Goal: Task Accomplishment & Management: Complete application form

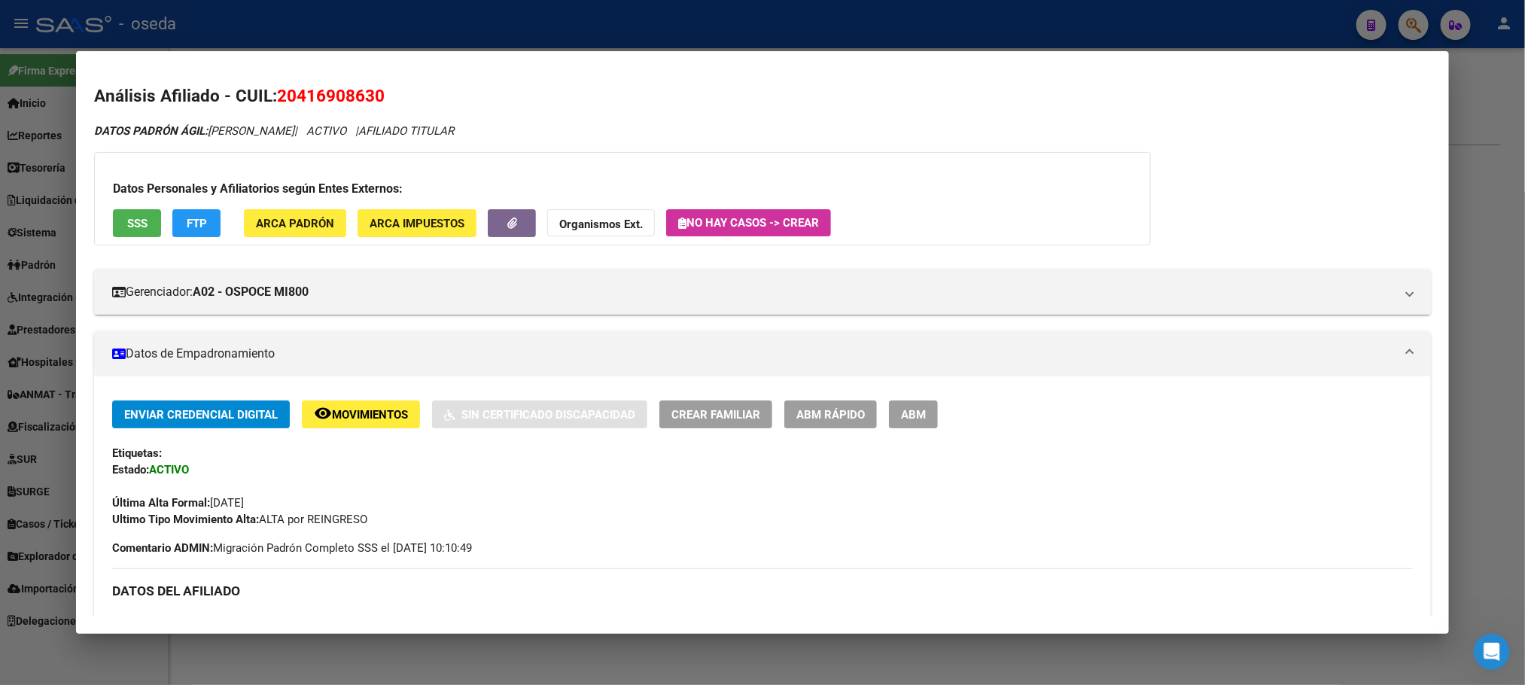
scroll to position [1175, 0]
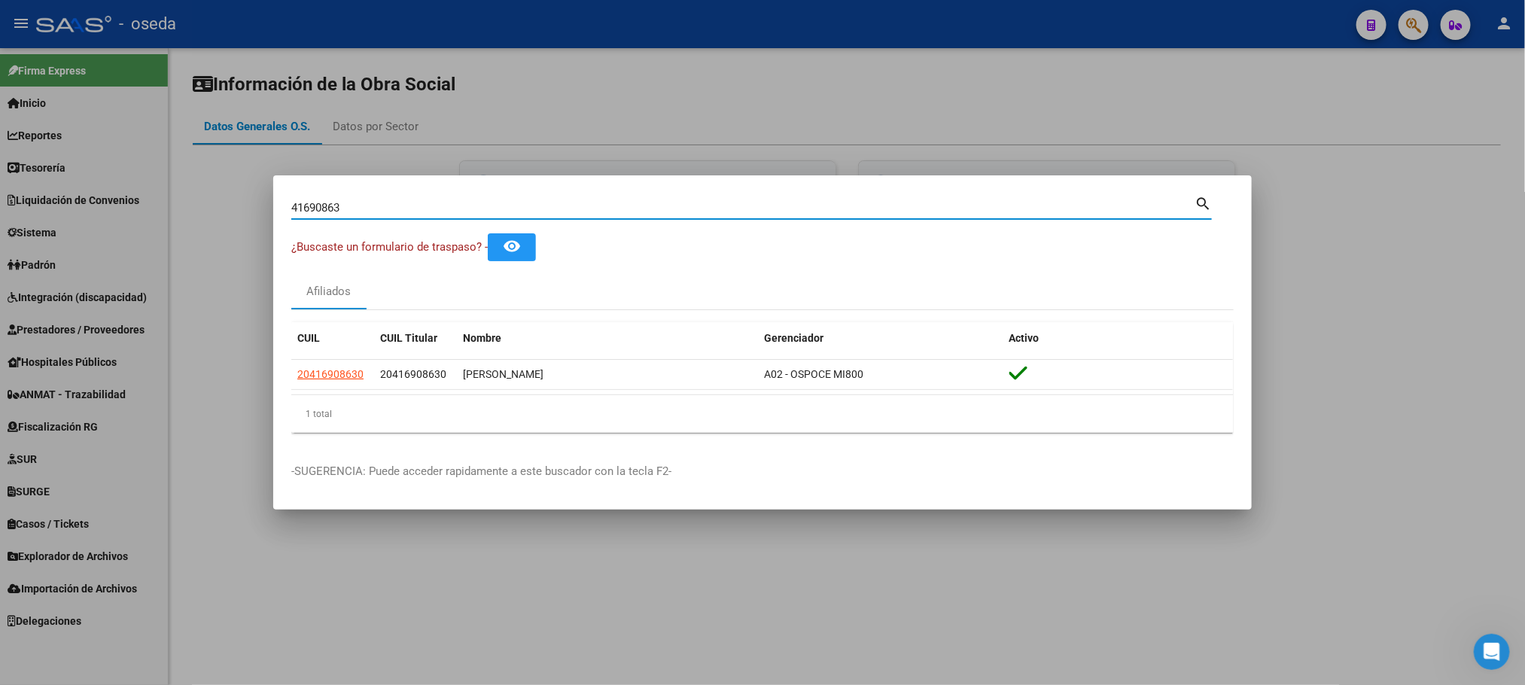
drag, startPoint x: 396, startPoint y: 210, endPoint x: 0, endPoint y: 206, distance: 396.0
click at [0, 206] on div "41690863 Buscar (apellido, dni, cuil, nro traspaso, cuit, obra social) search ¿…" at bounding box center [762, 342] width 1525 height 685
paste input "31649527"
type input "31649527"
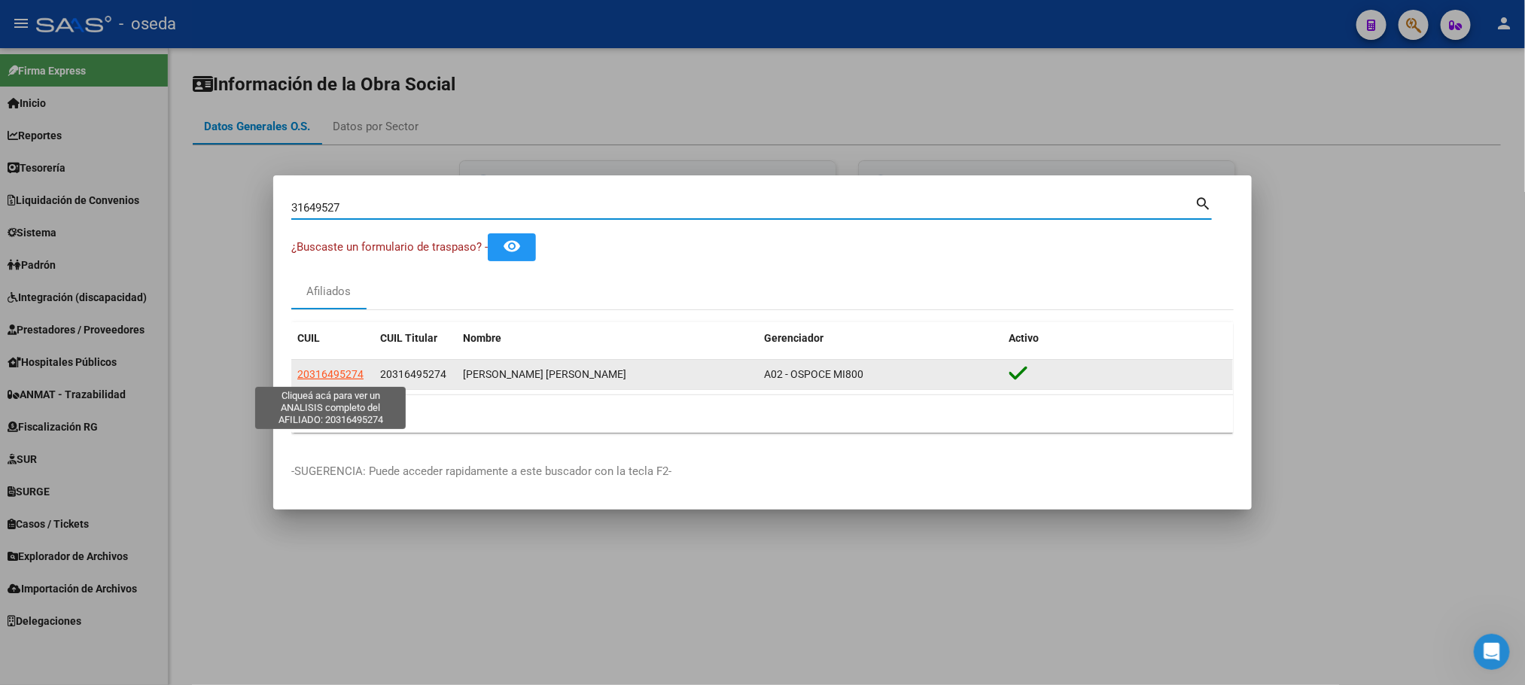
click at [335, 376] on span "20316495274" at bounding box center [330, 374] width 66 height 12
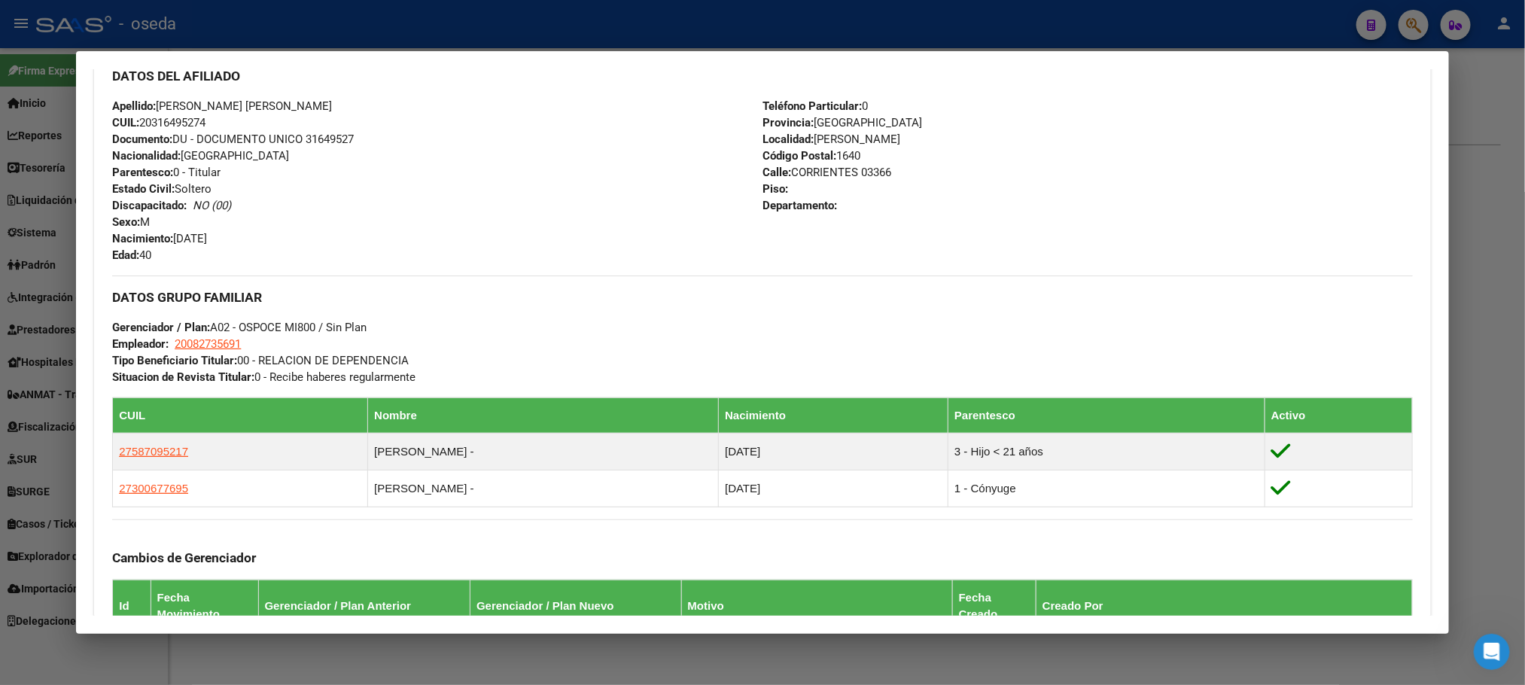
scroll to position [565, 0]
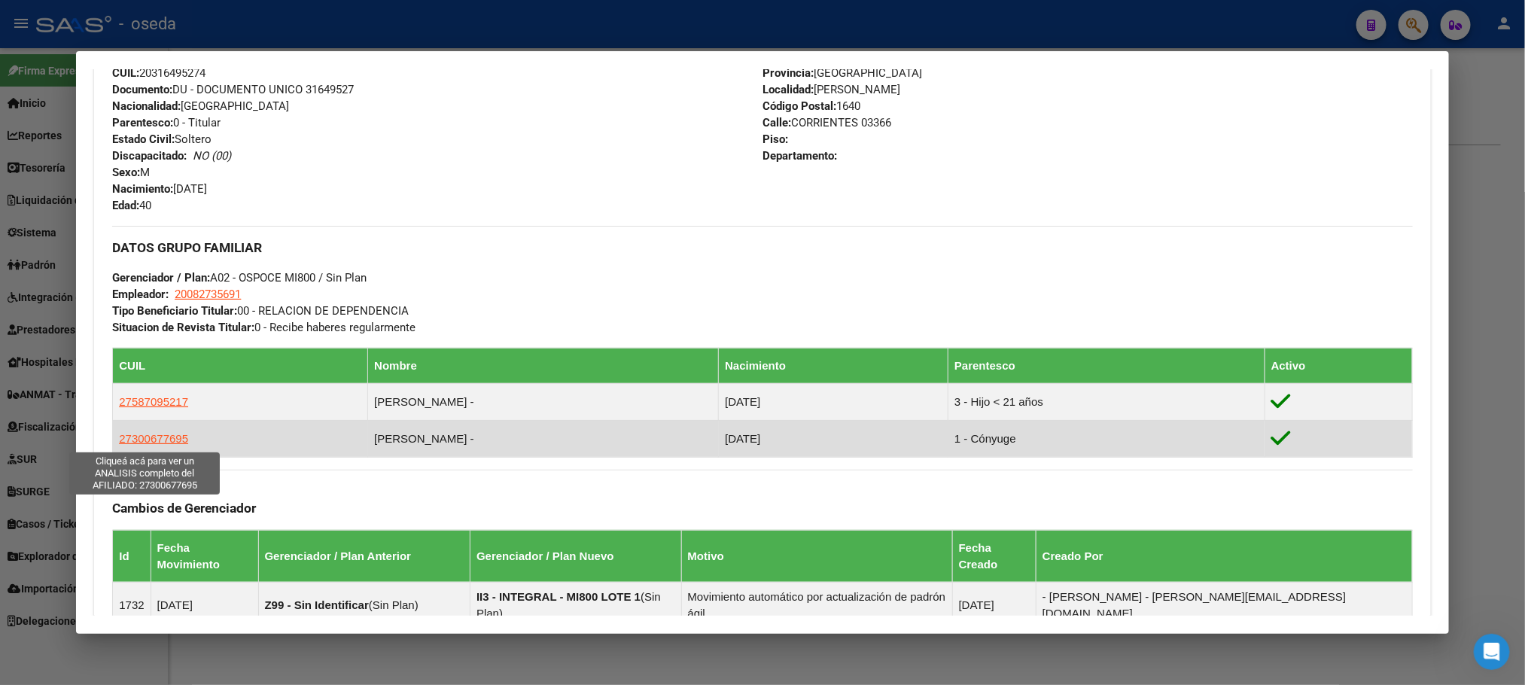
click at [151, 434] on span "27300677695" at bounding box center [153, 438] width 69 height 13
type textarea "27300677695"
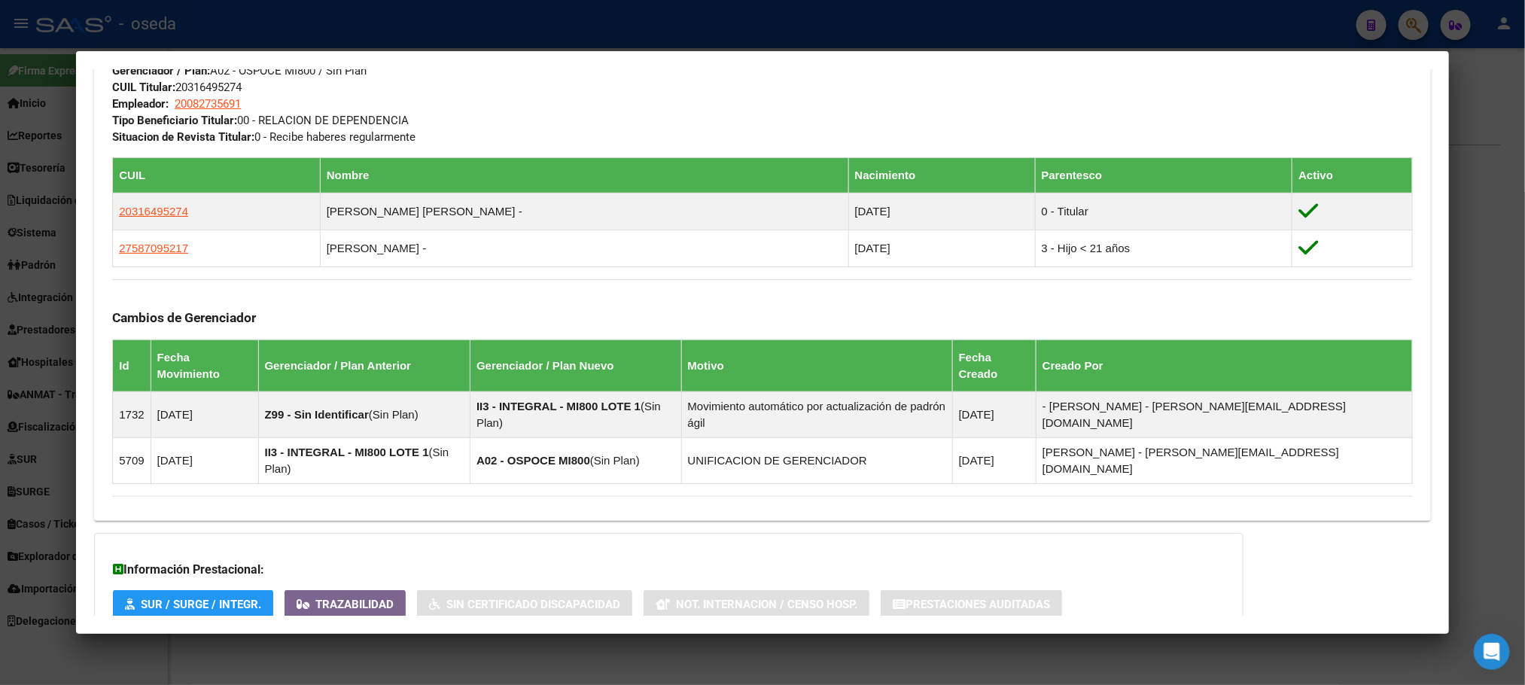
scroll to position [849, 0]
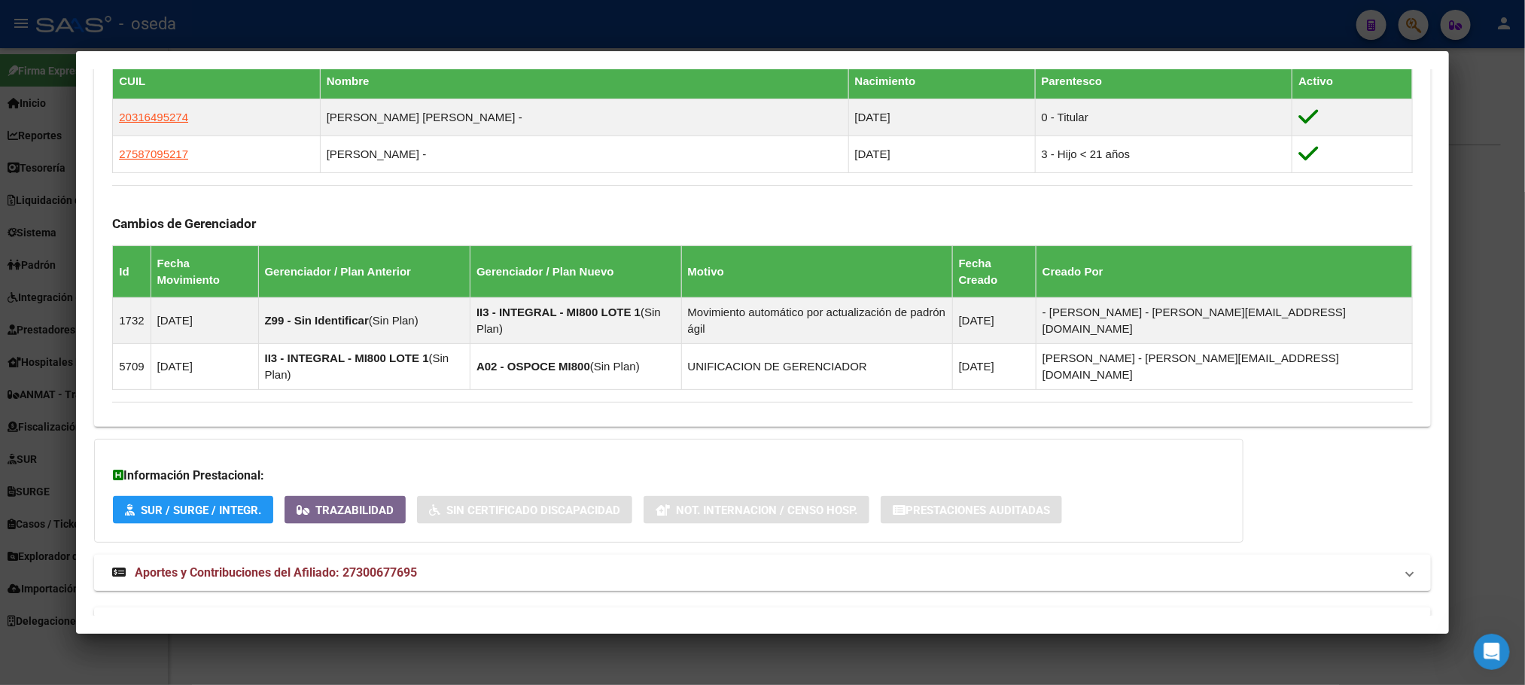
click at [190, 565] on span "Aportes y Contribuciones del Afiliado: 27300677695" at bounding box center [276, 572] width 282 height 14
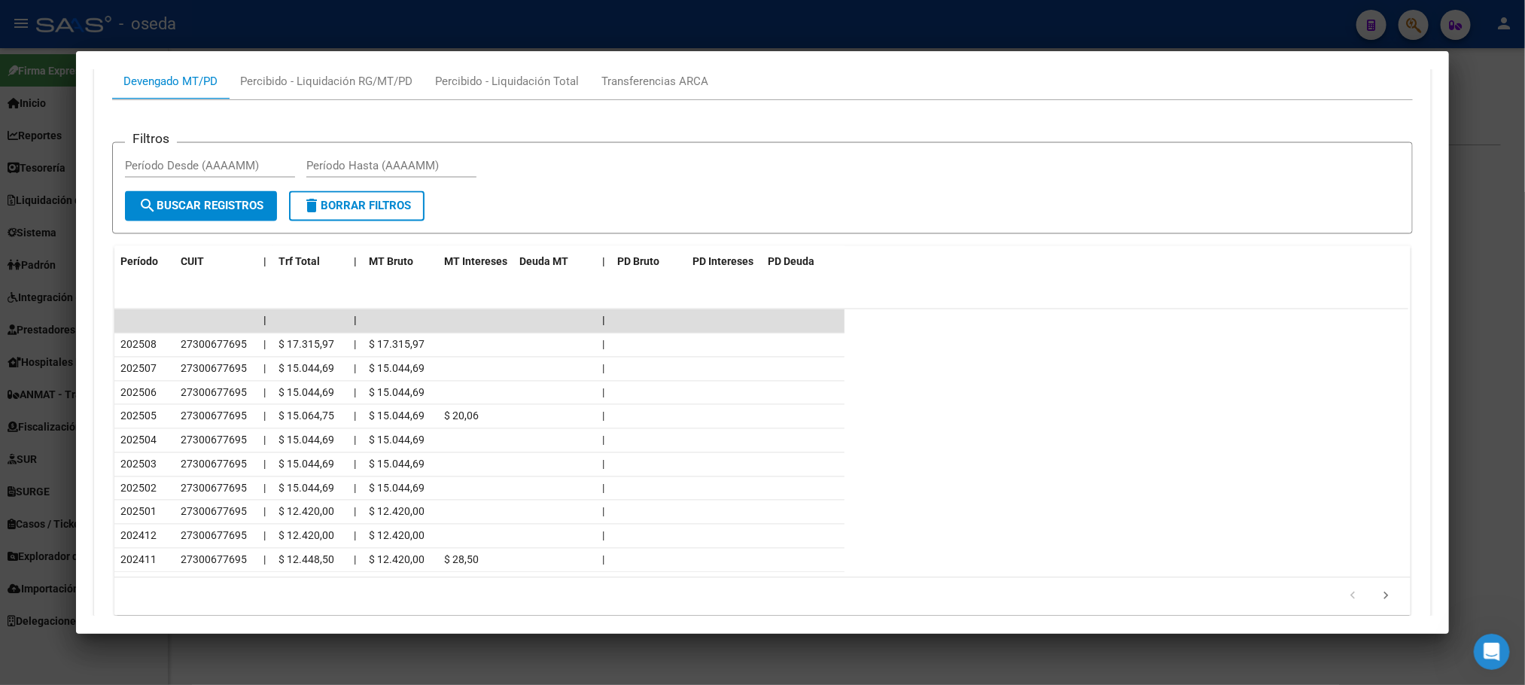
scroll to position [1531, 0]
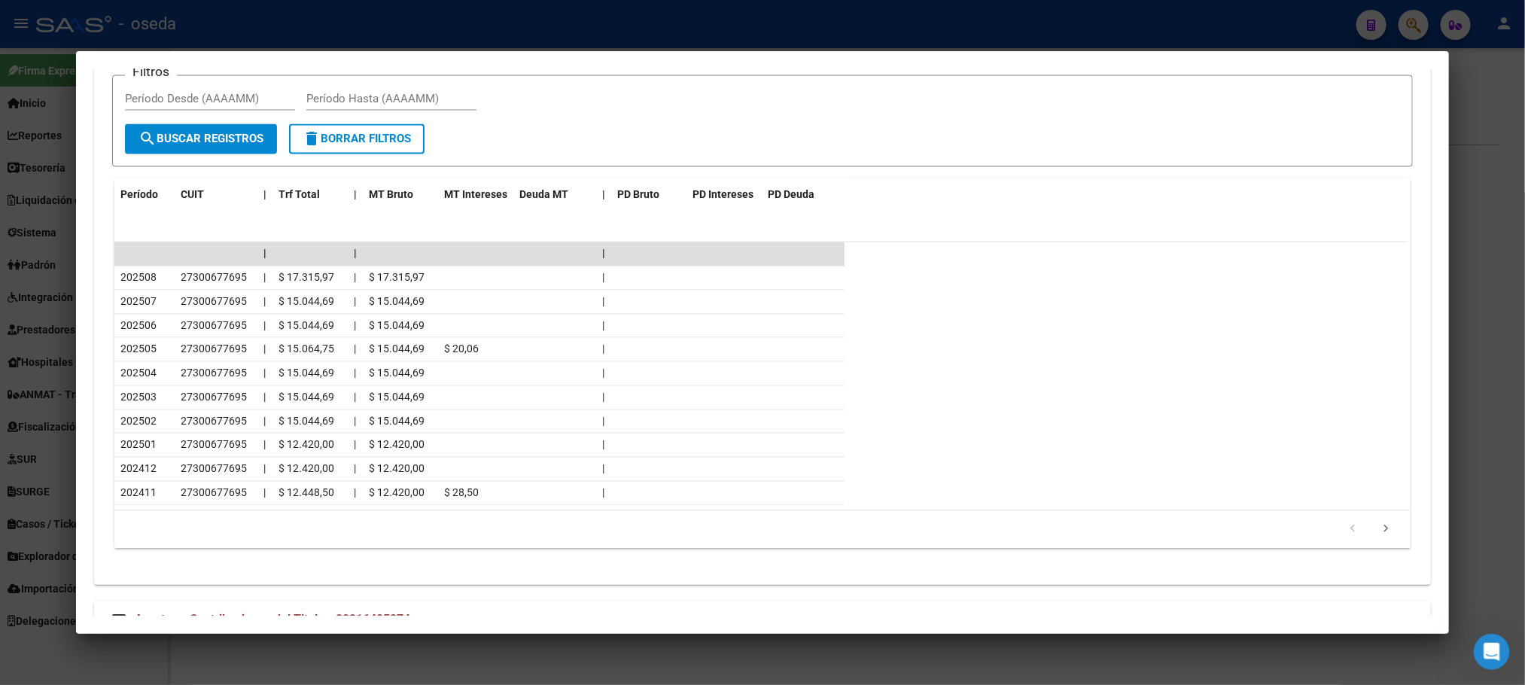
click at [206, 612] on span "Aportes y Contribuciones del Titular: 20316495274" at bounding box center [273, 619] width 276 height 14
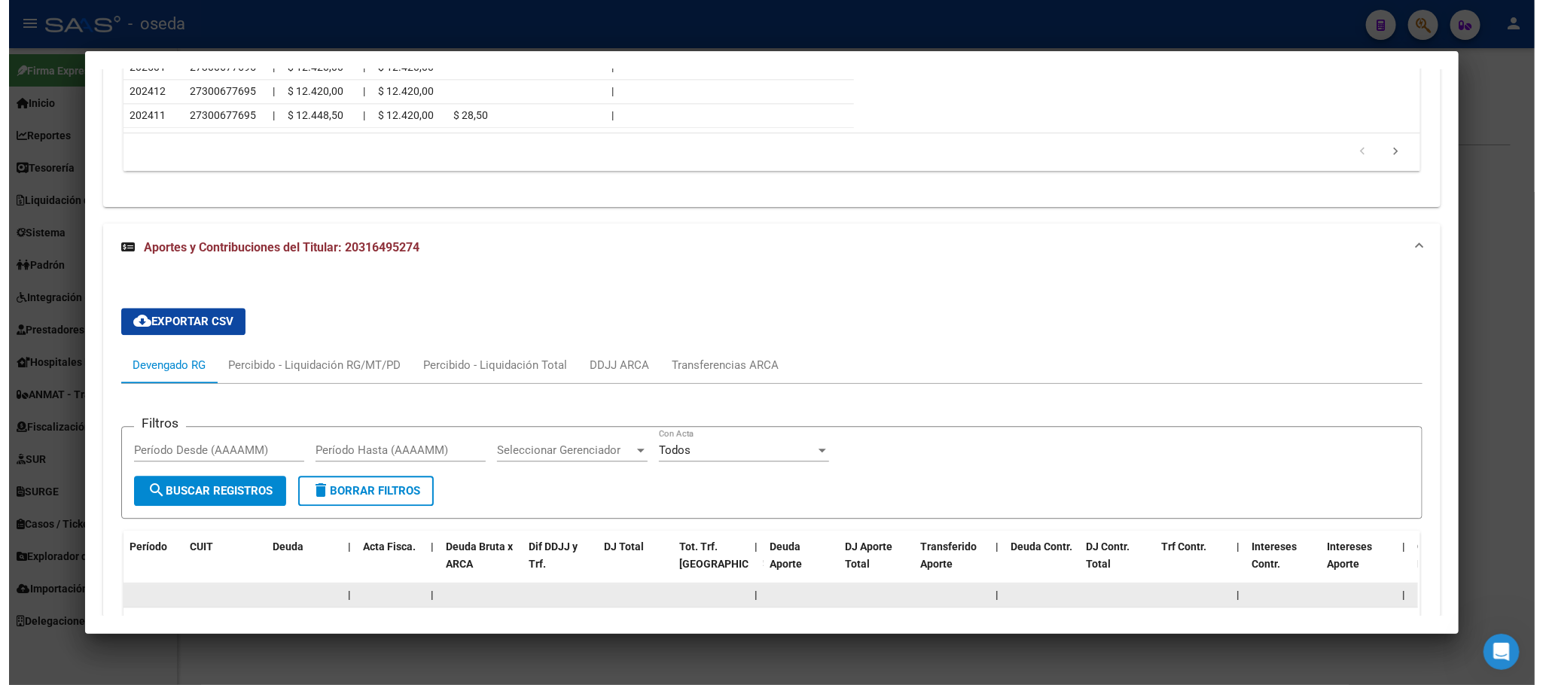
scroll to position [2022, 0]
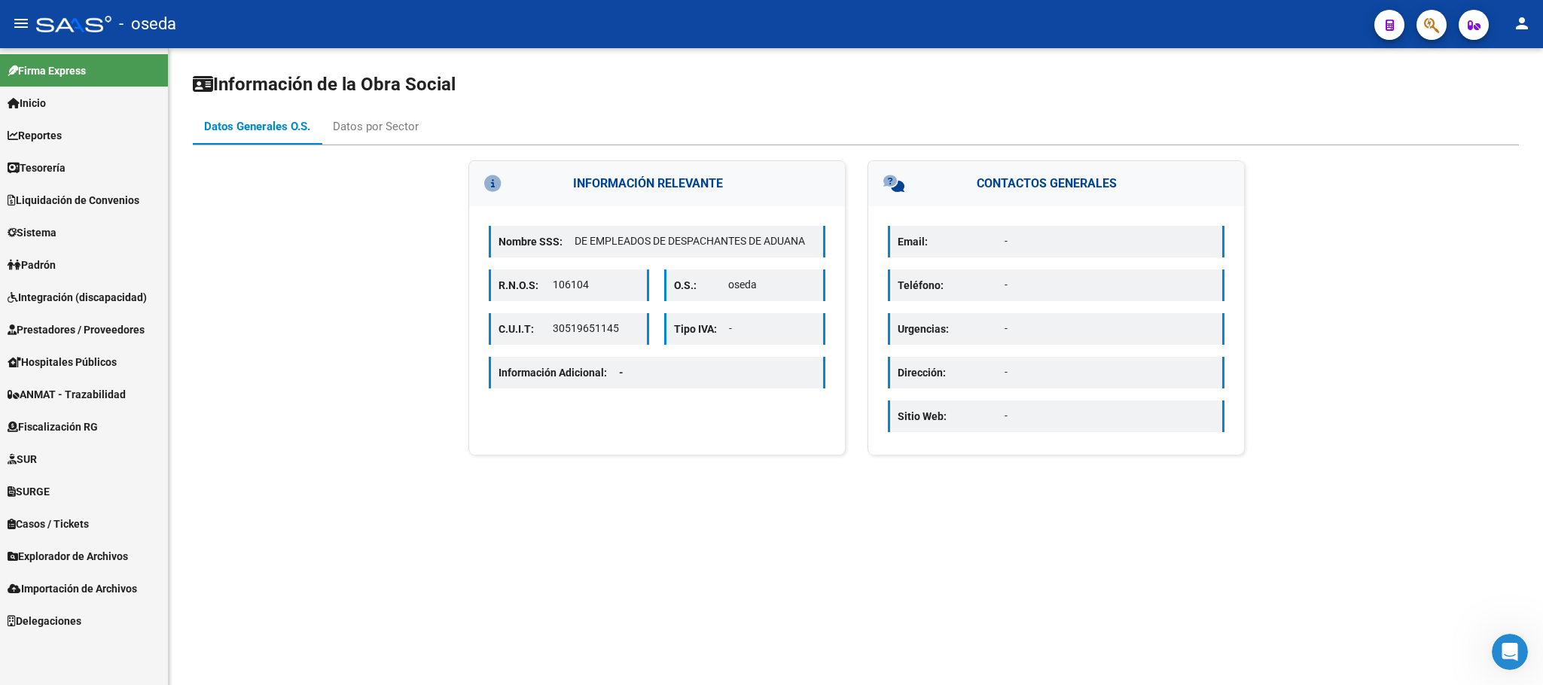
click at [90, 315] on link "Prestadores / Proveedores" at bounding box center [84, 329] width 168 height 32
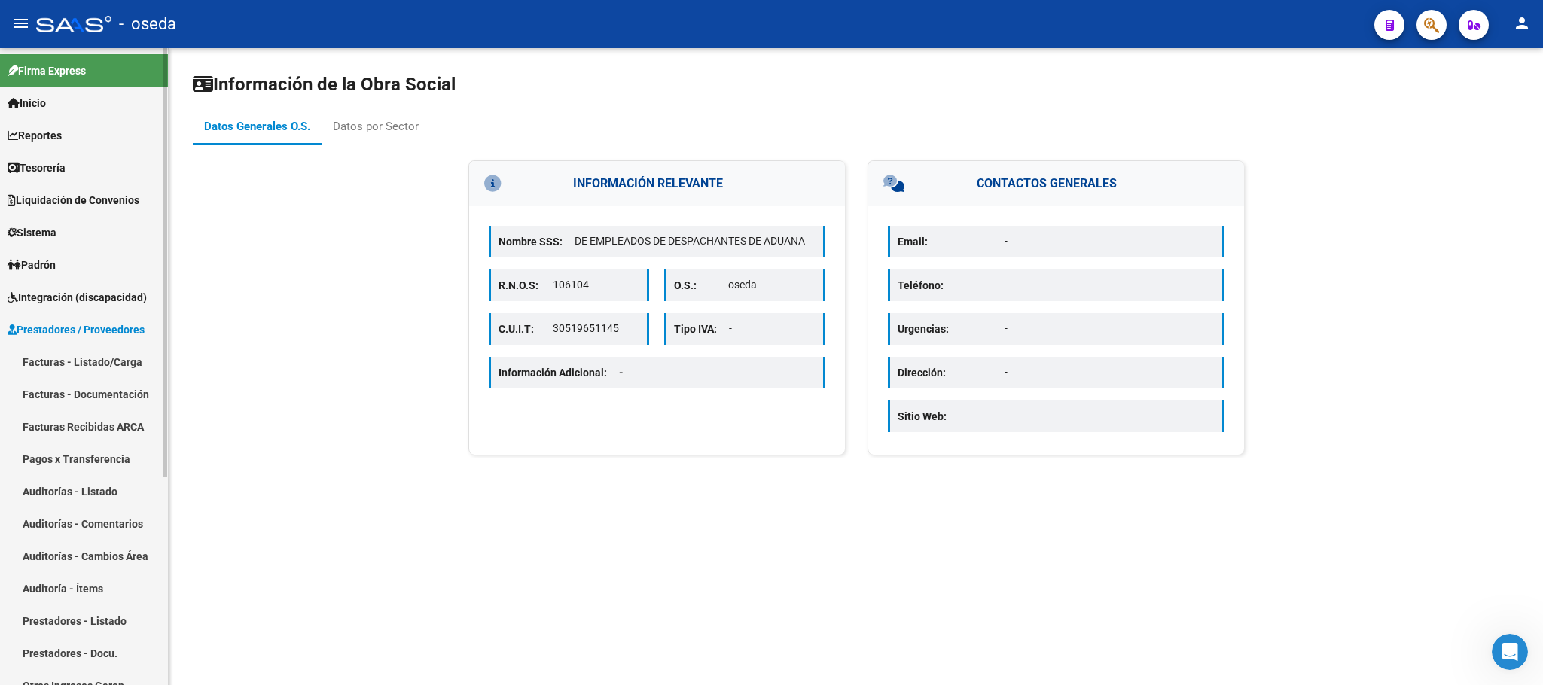
click at [105, 364] on link "Facturas - Listado/Carga" at bounding box center [84, 362] width 168 height 32
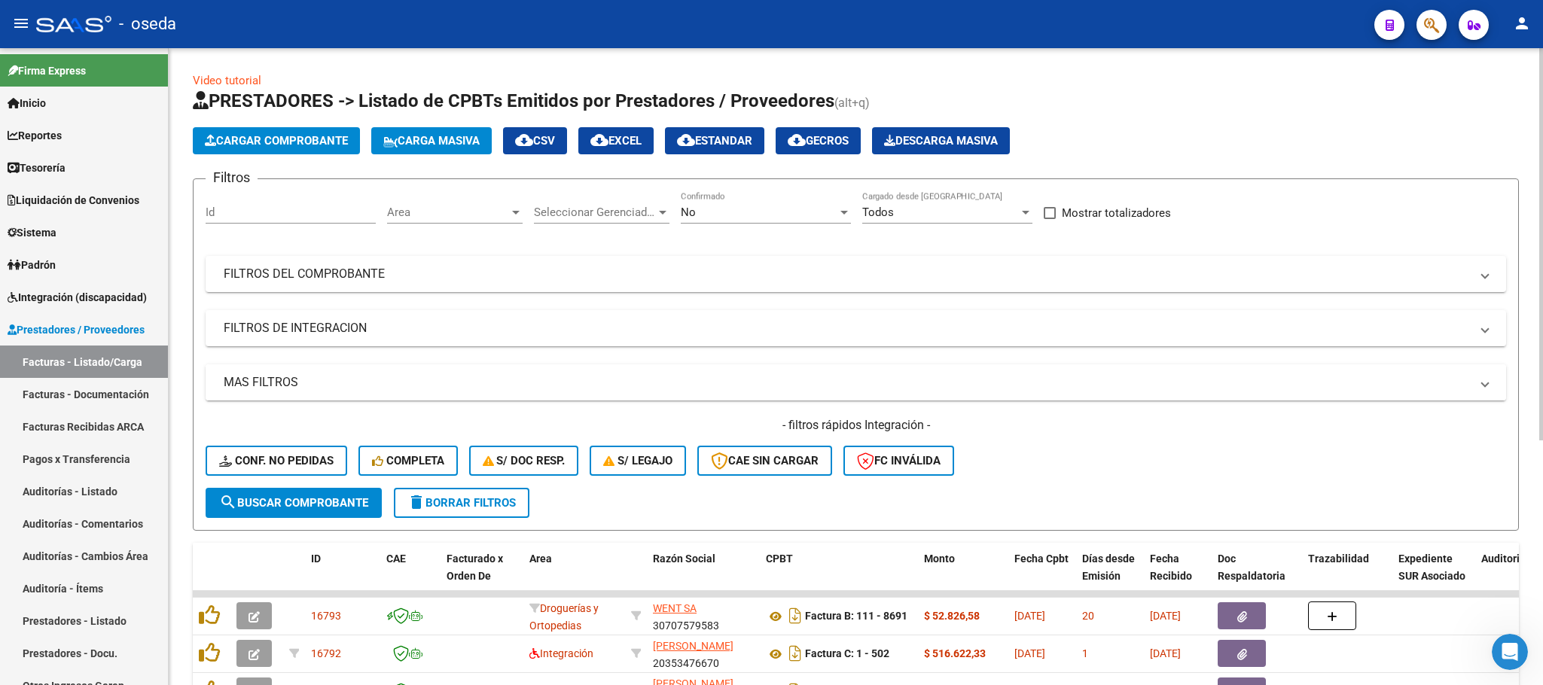
scroll to position [339, 0]
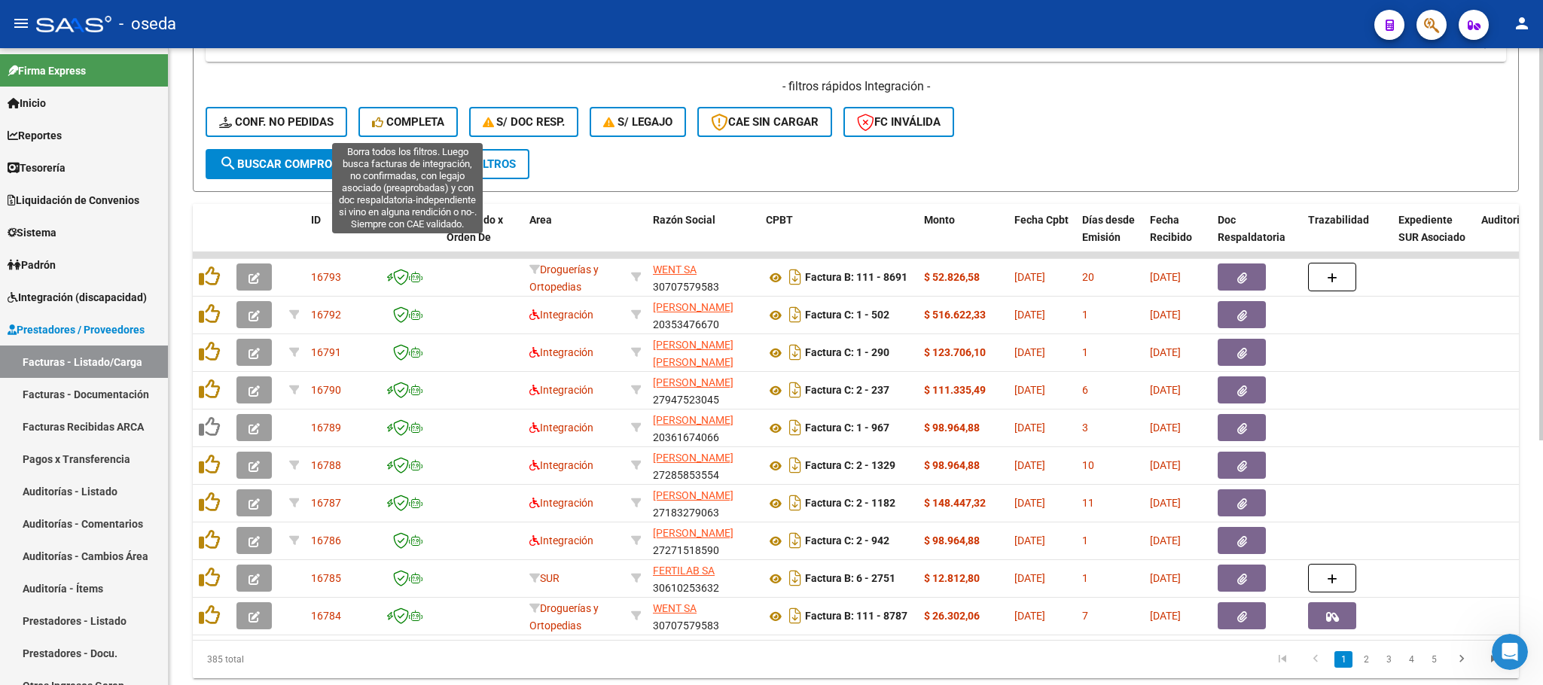
click at [414, 111] on button "Completa" at bounding box center [407, 122] width 99 height 30
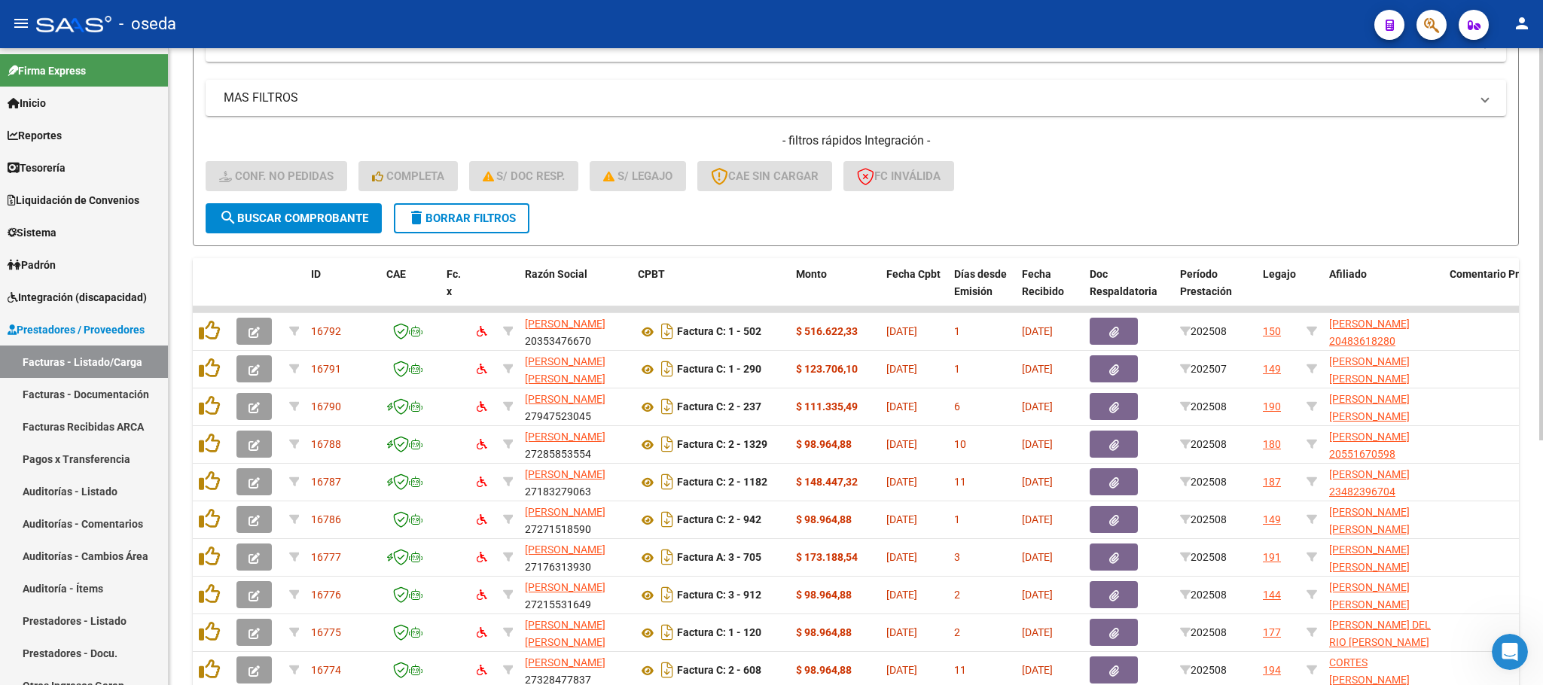
click at [491, 231] on button "delete Borrar Filtros" at bounding box center [462, 218] width 136 height 30
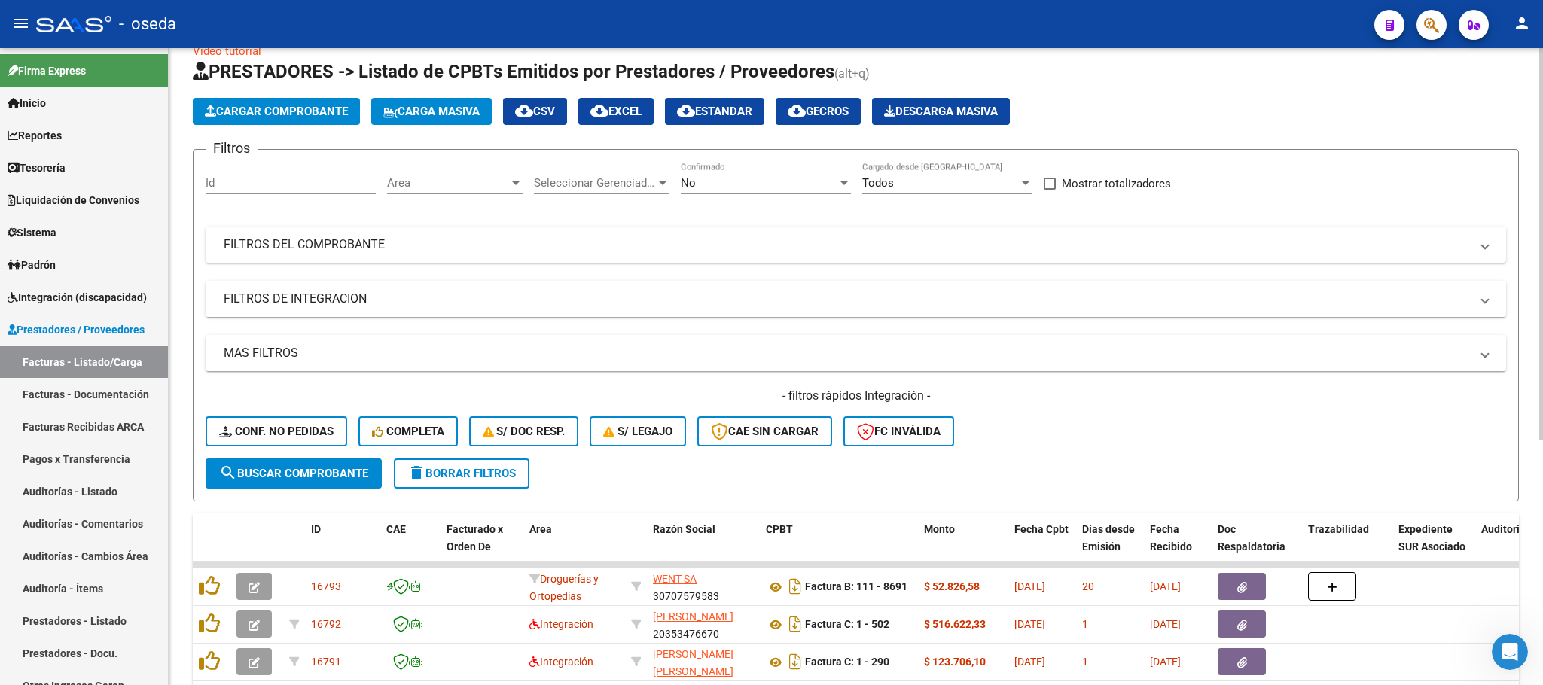
scroll to position [285, 0]
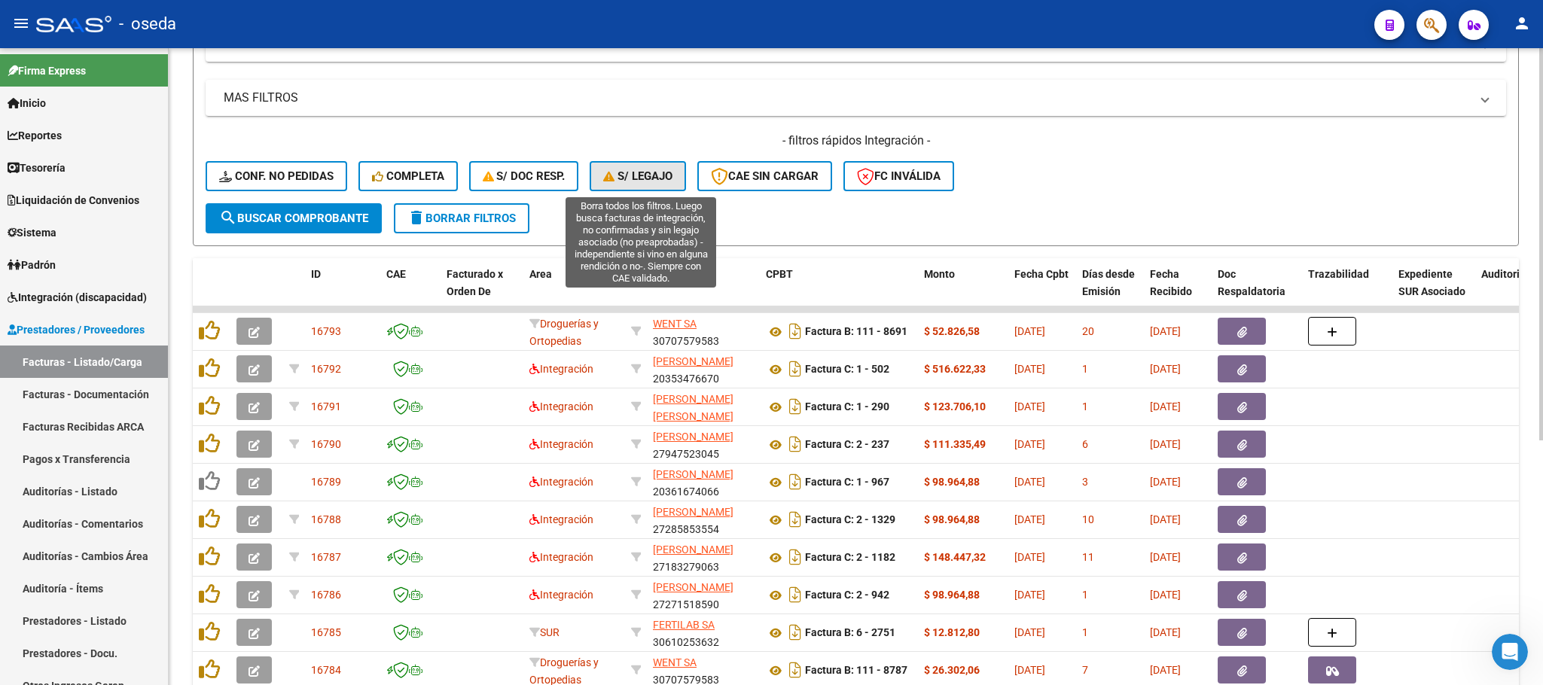
click at [615, 190] on button "S/ legajo" at bounding box center [637, 176] width 96 height 30
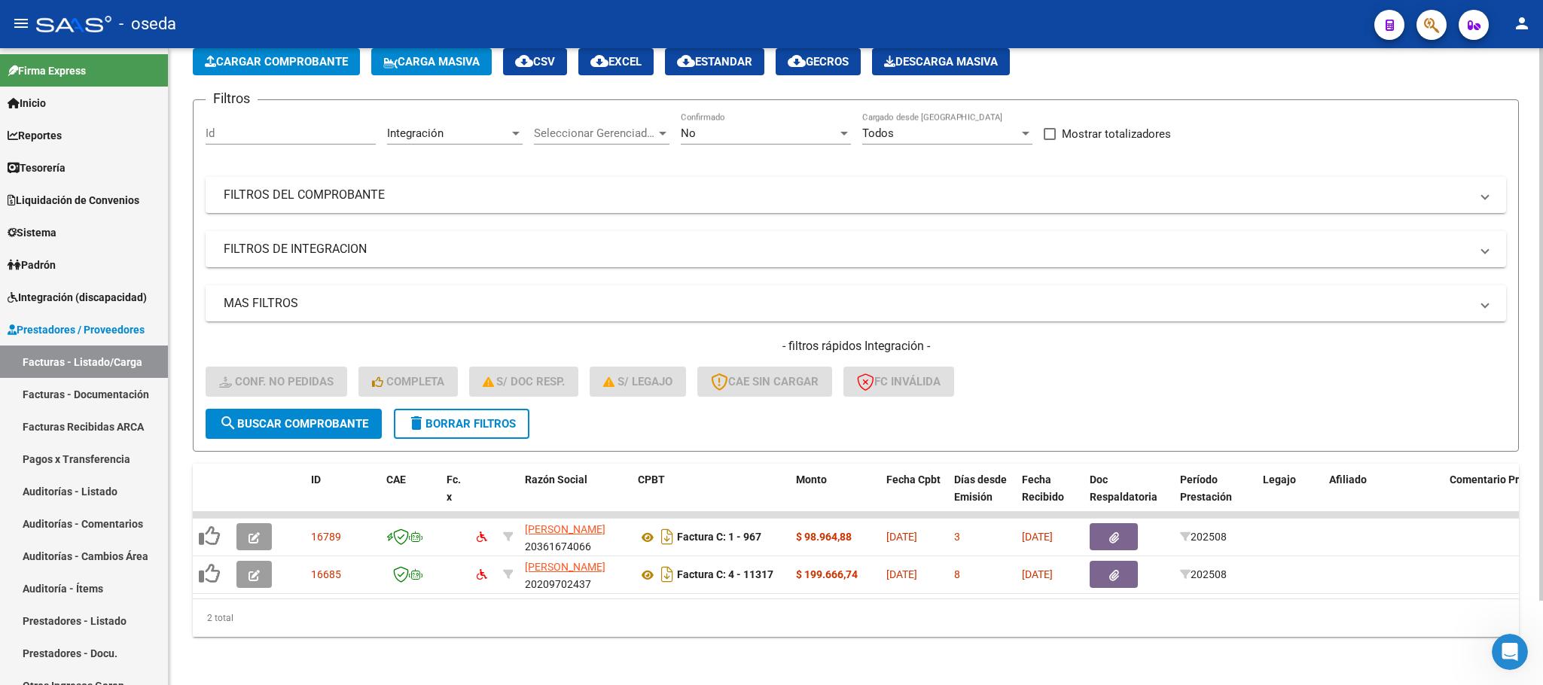
scroll to position [97, 0]
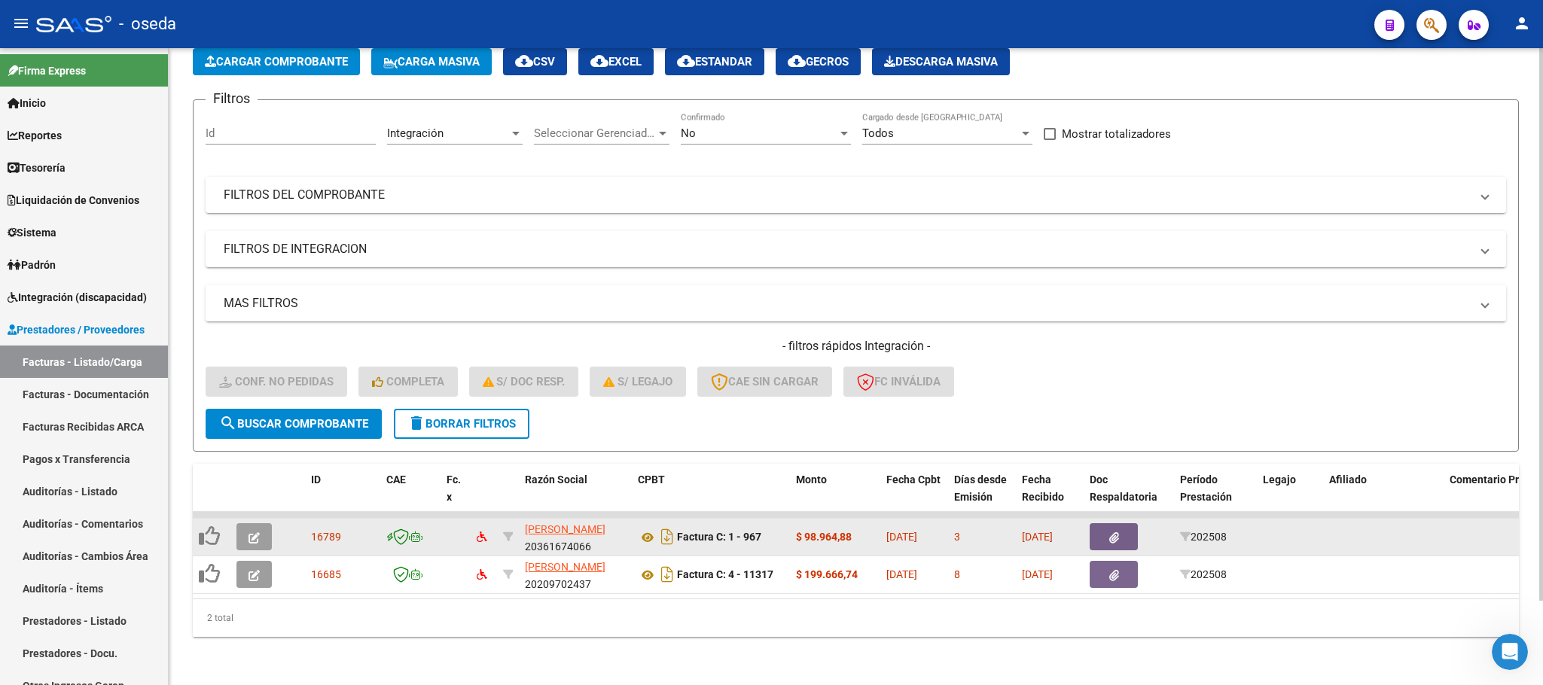
click at [251, 532] on icon "button" at bounding box center [253, 537] width 11 height 11
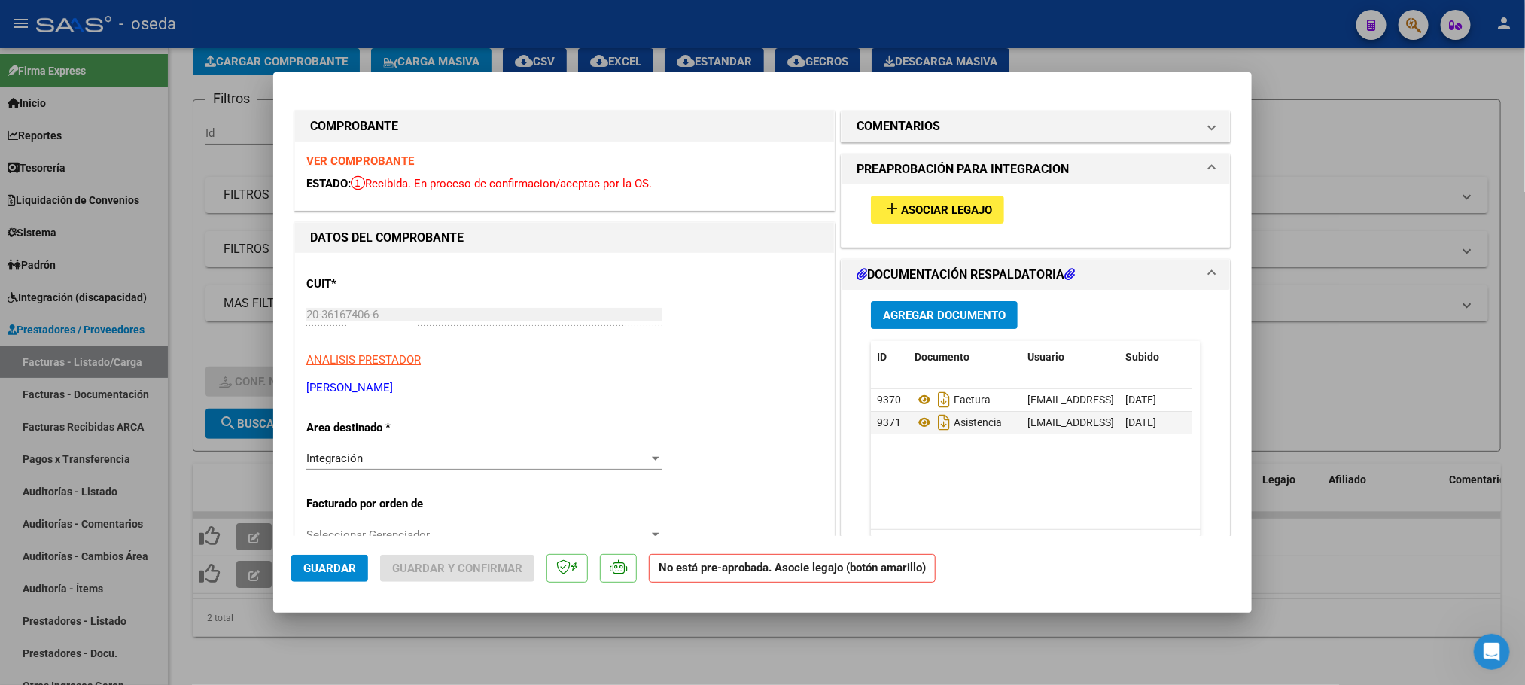
click at [904, 211] on span "Asociar Legajo" at bounding box center [946, 210] width 91 height 14
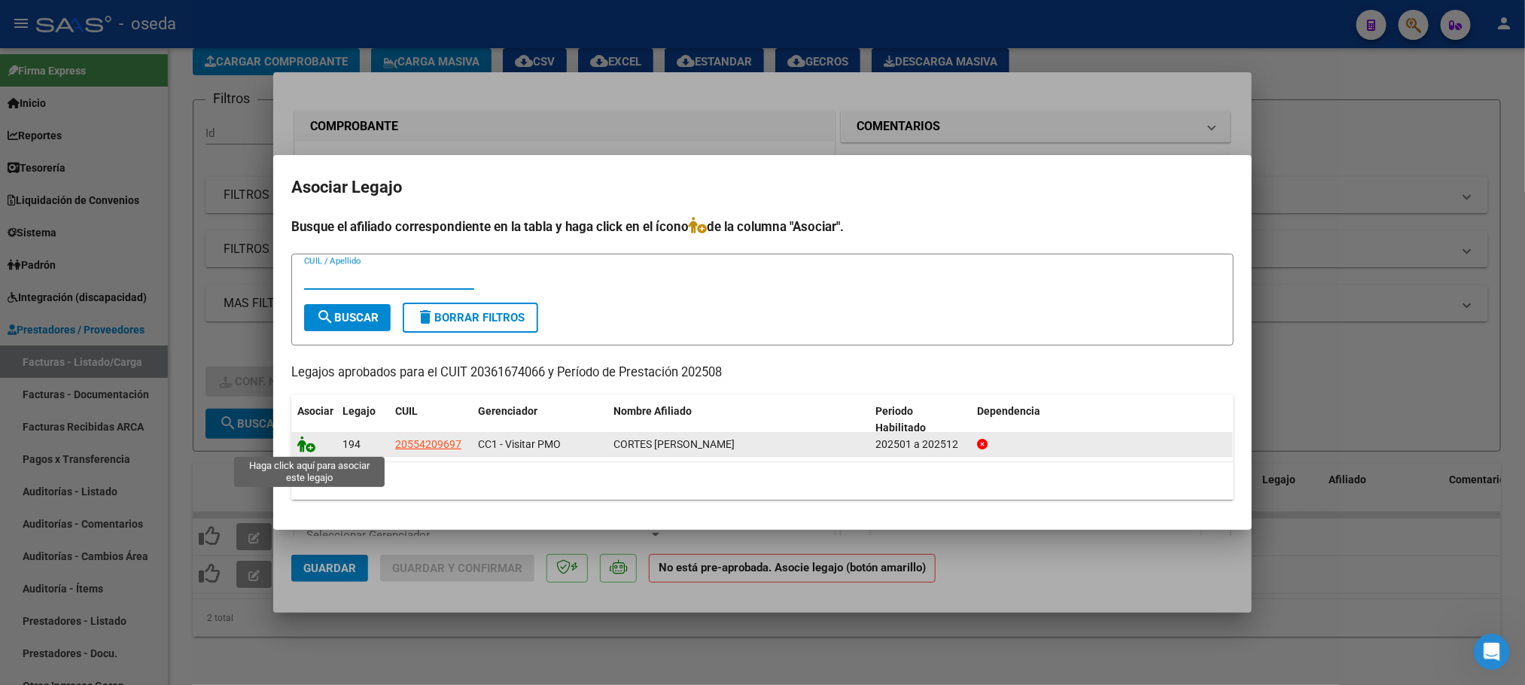
click at [306, 446] on icon at bounding box center [306, 444] width 18 height 17
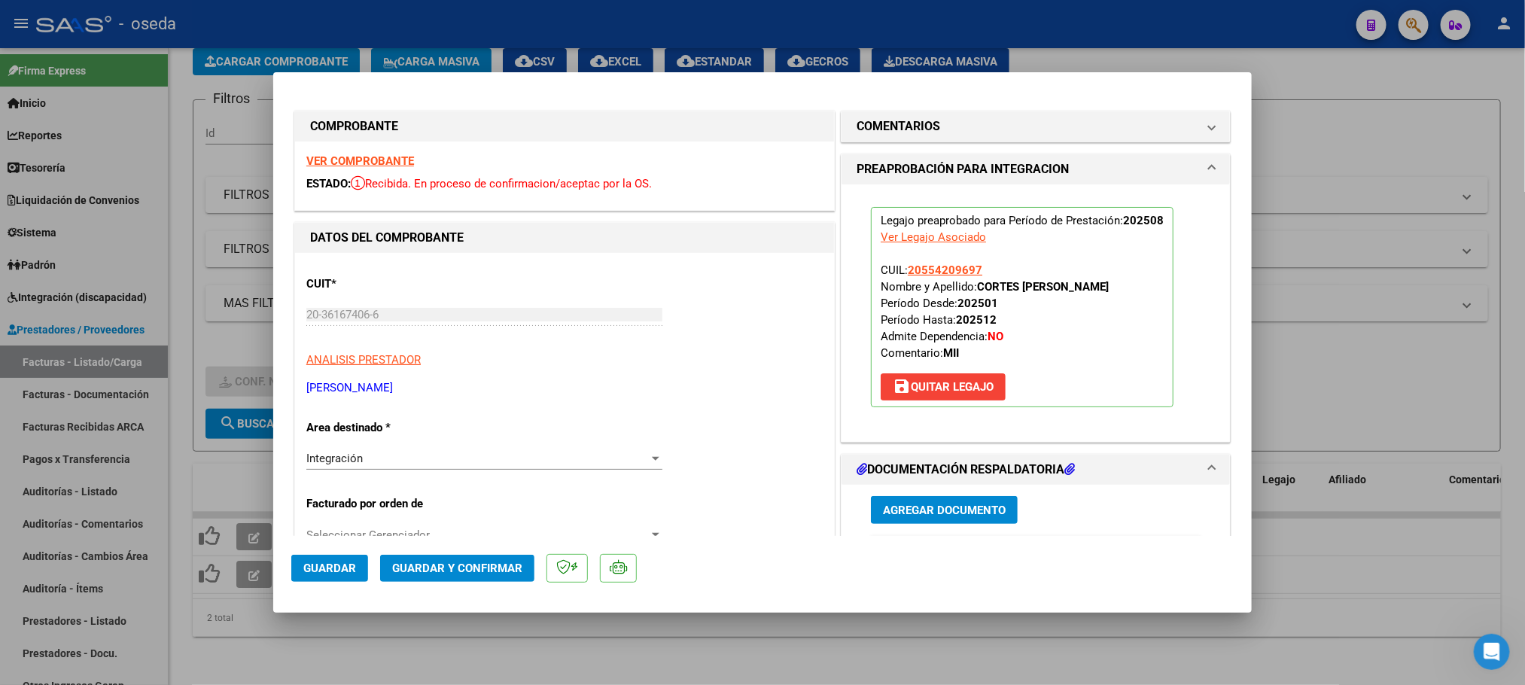
click at [343, 161] on strong "VER COMPROBANTE" at bounding box center [360, 161] width 108 height 14
click at [327, 562] on span "Guardar" at bounding box center [329, 569] width 53 height 14
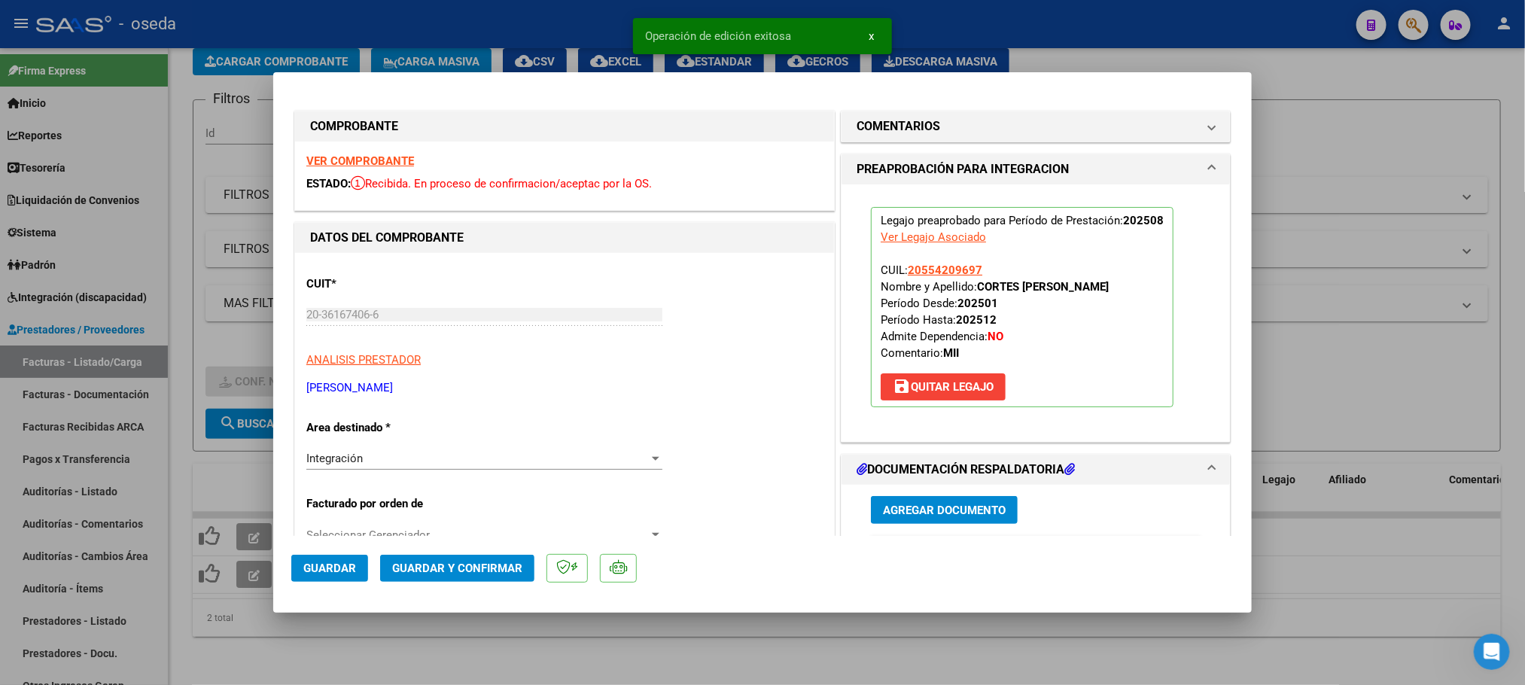
type input "$ 0,00"
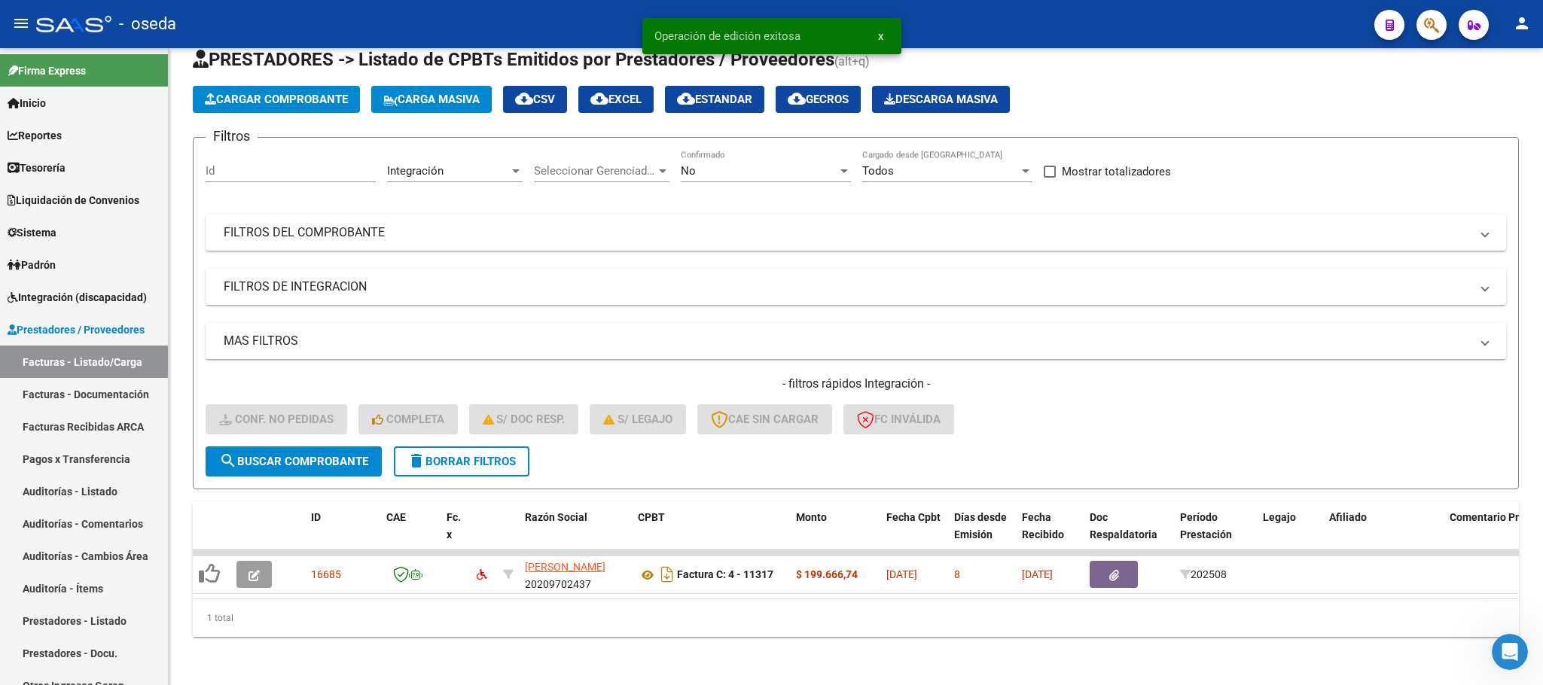
scroll to position [59, 0]
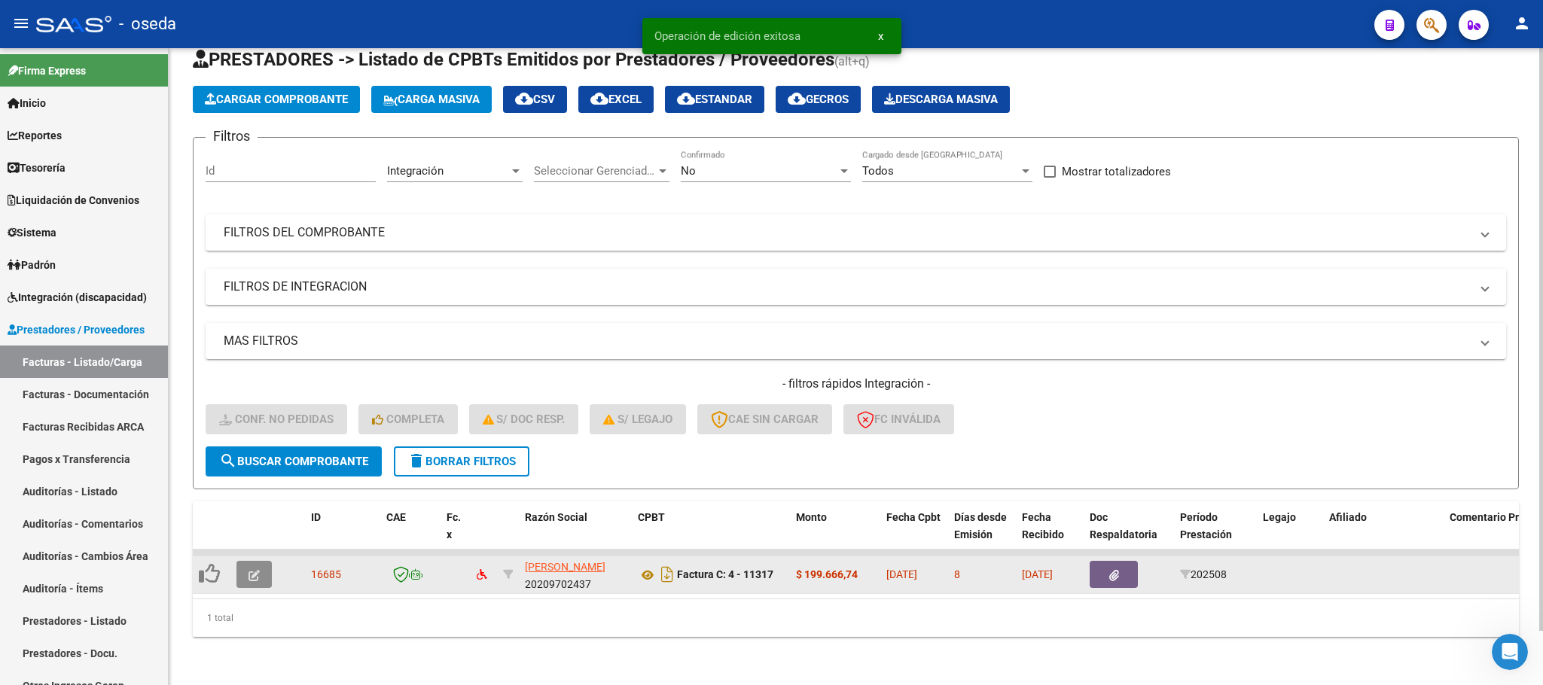
click at [254, 568] on span "button" at bounding box center [253, 575] width 11 height 14
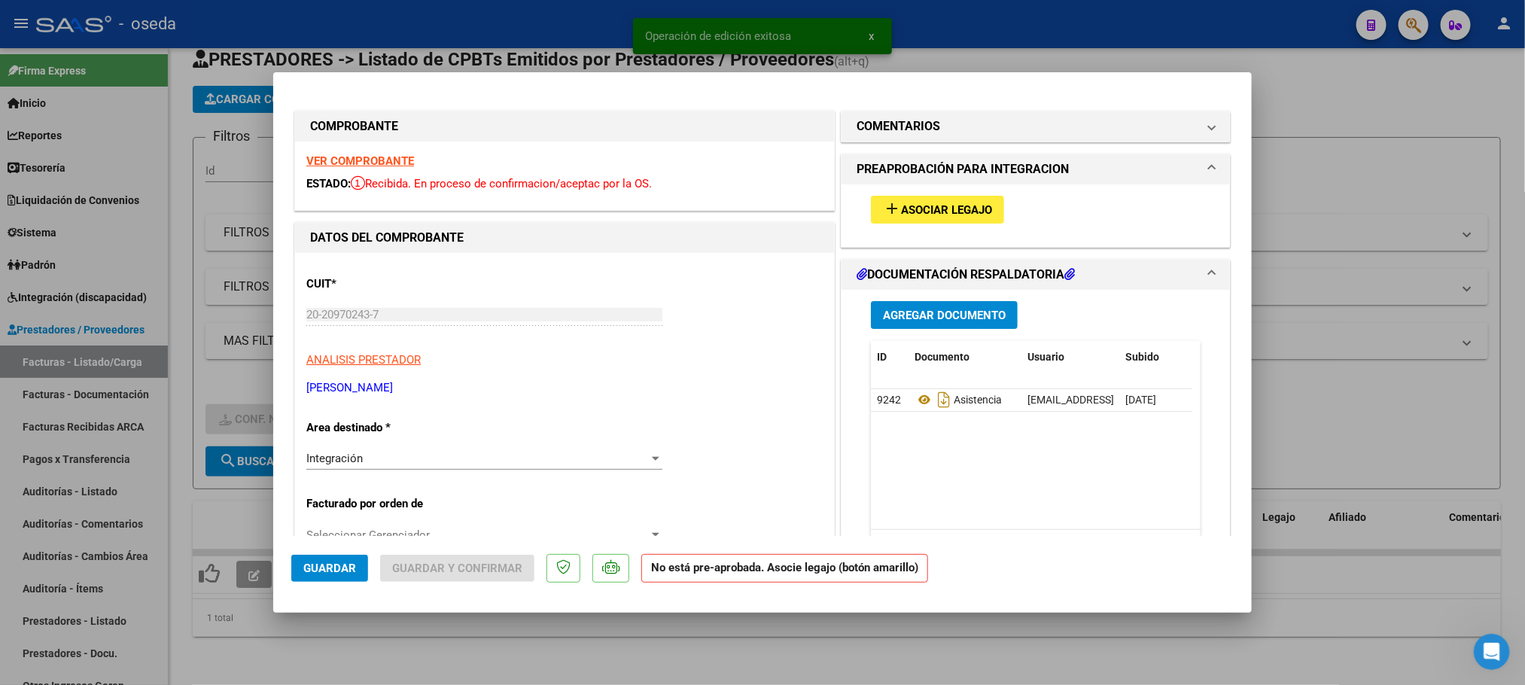
click at [901, 203] on span "Asociar Legajo" at bounding box center [946, 210] width 91 height 14
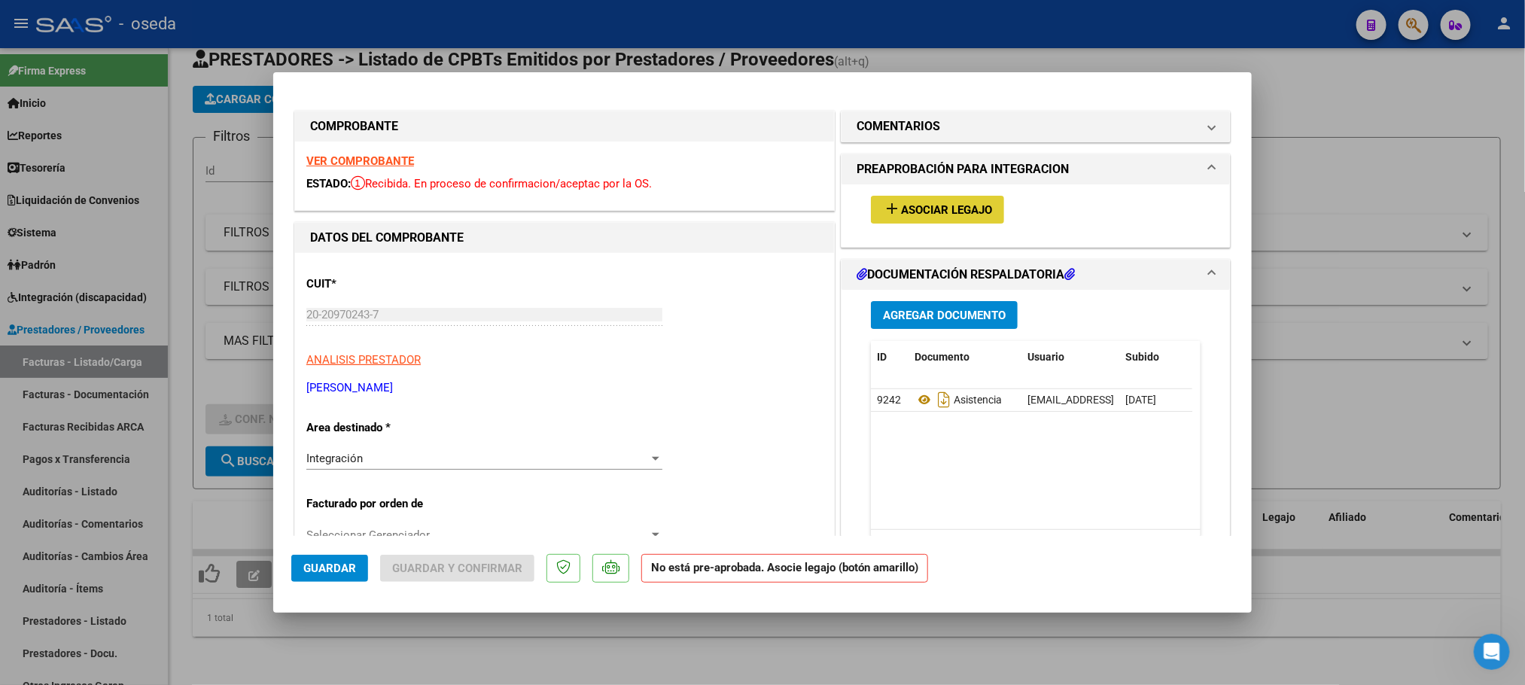
type input "$ 0,00"
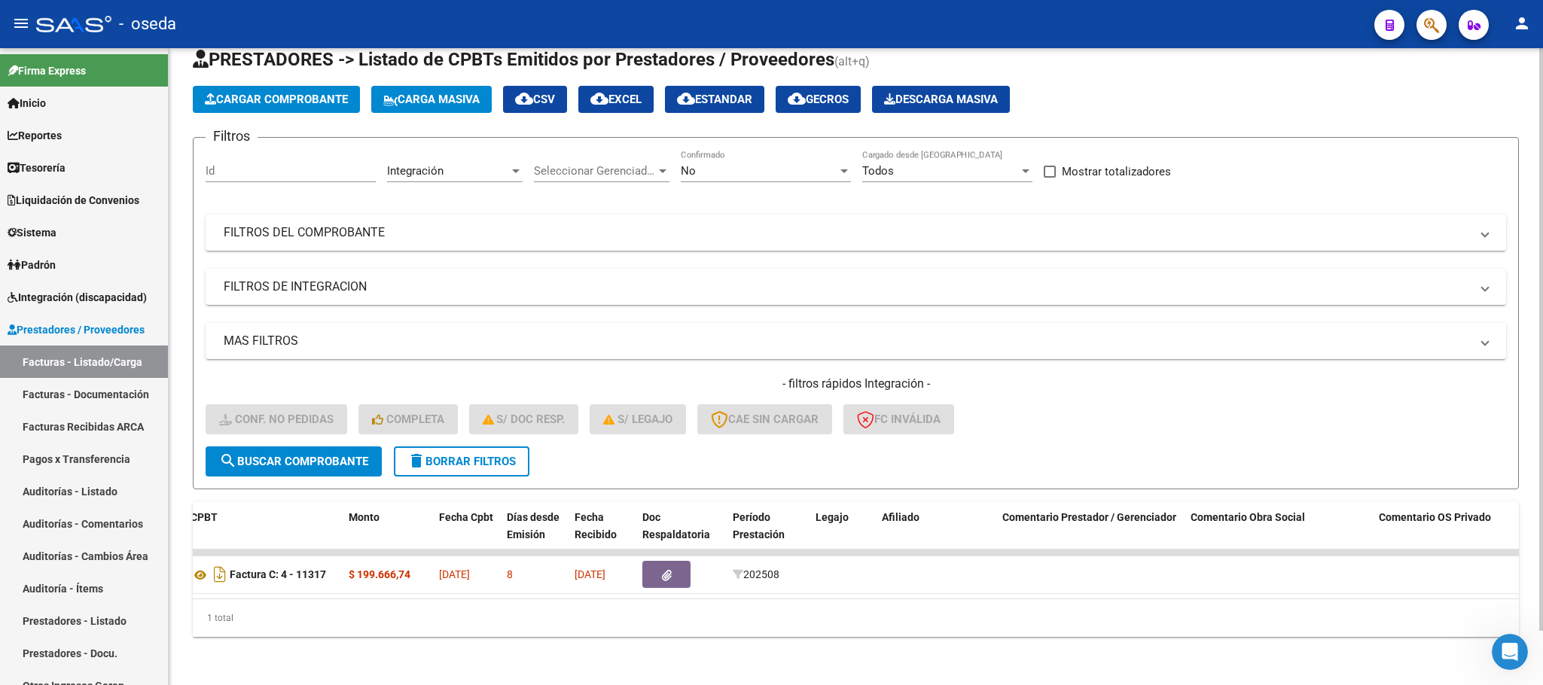
scroll to position [0, 57]
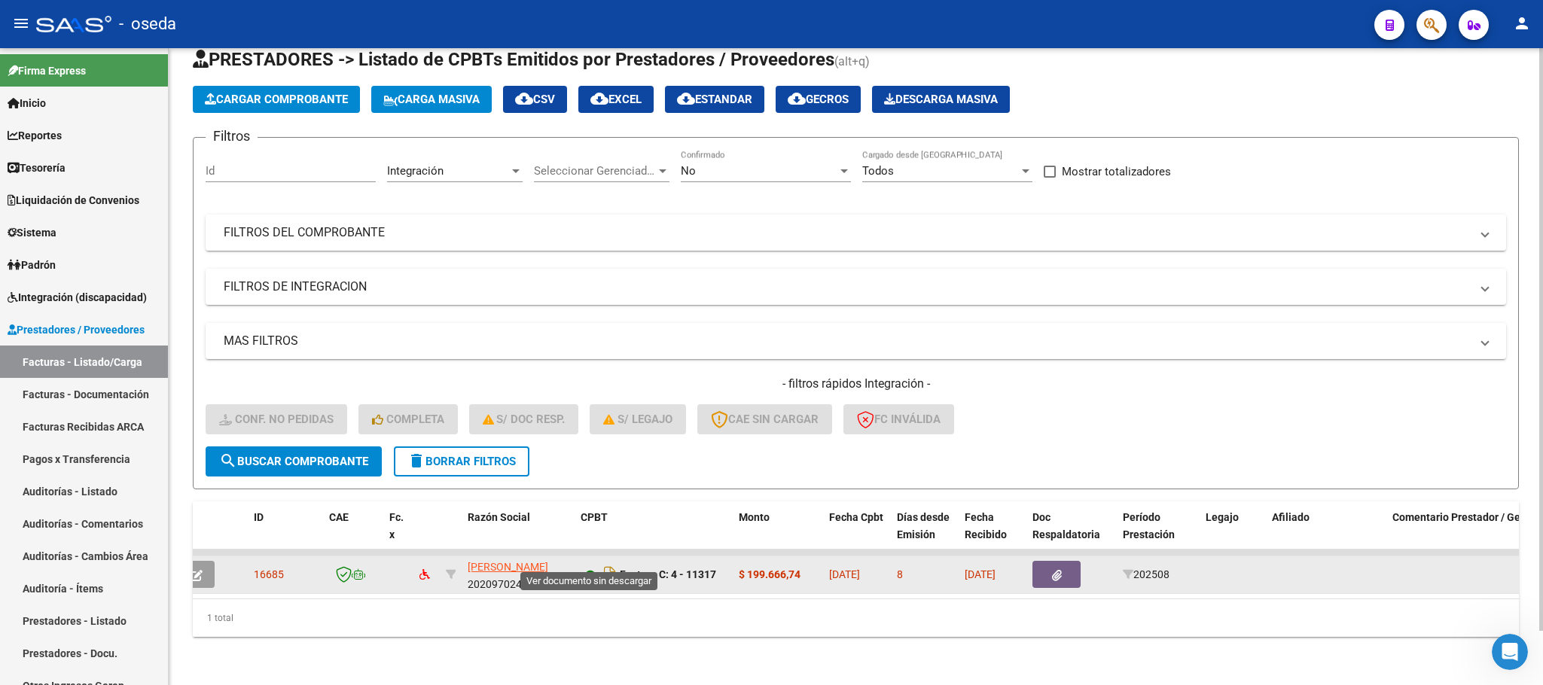
click at [583, 566] on icon at bounding box center [590, 575] width 20 height 18
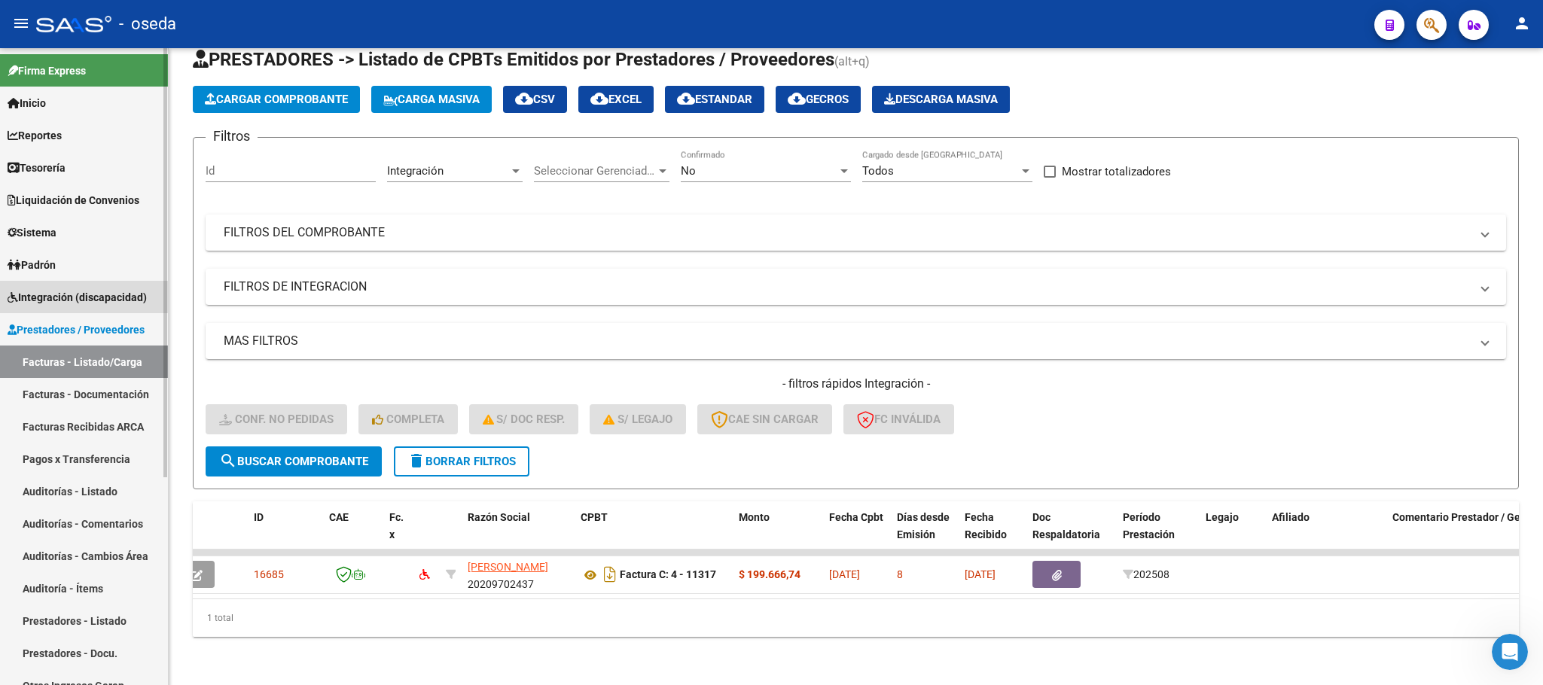
click at [95, 301] on span "Integración (discapacidad)" at bounding box center [77, 297] width 139 height 17
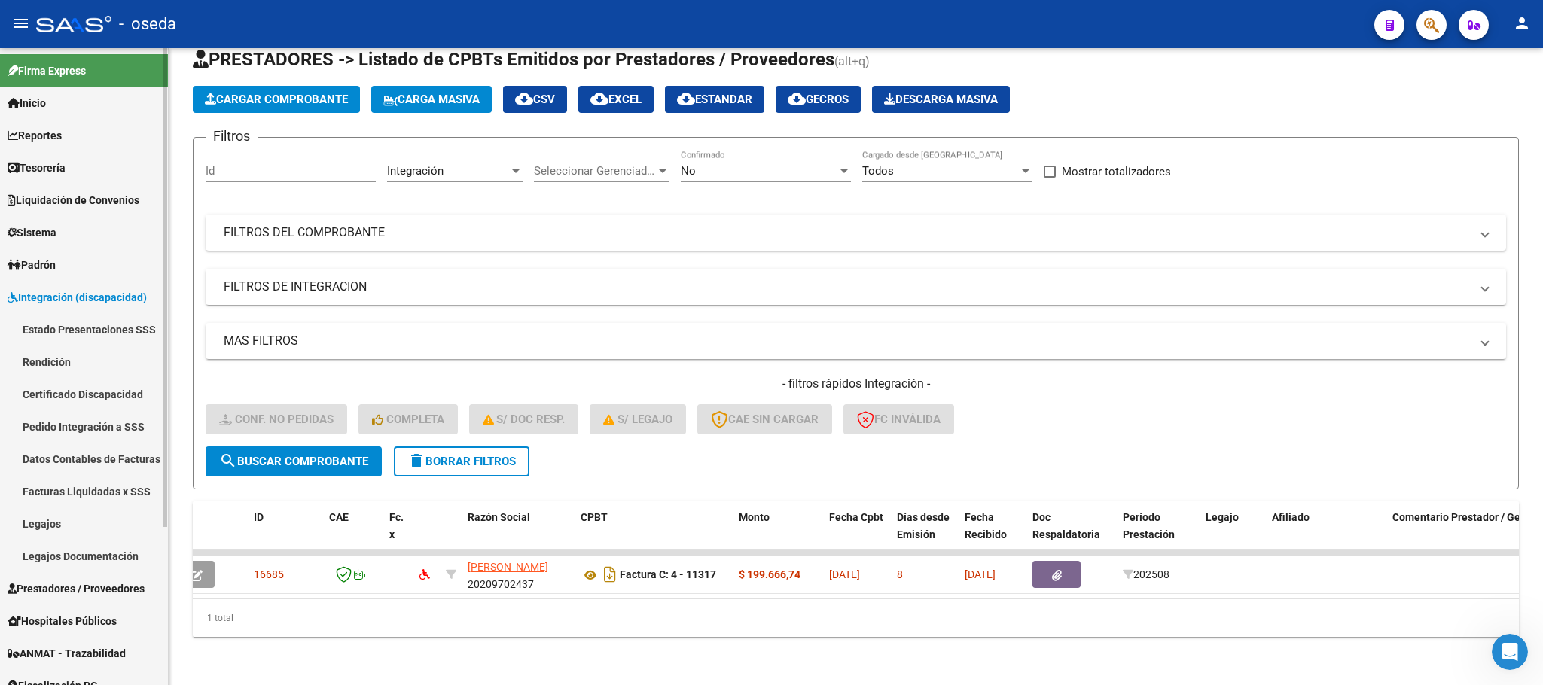
click at [87, 535] on link "Legajos" at bounding box center [84, 523] width 168 height 32
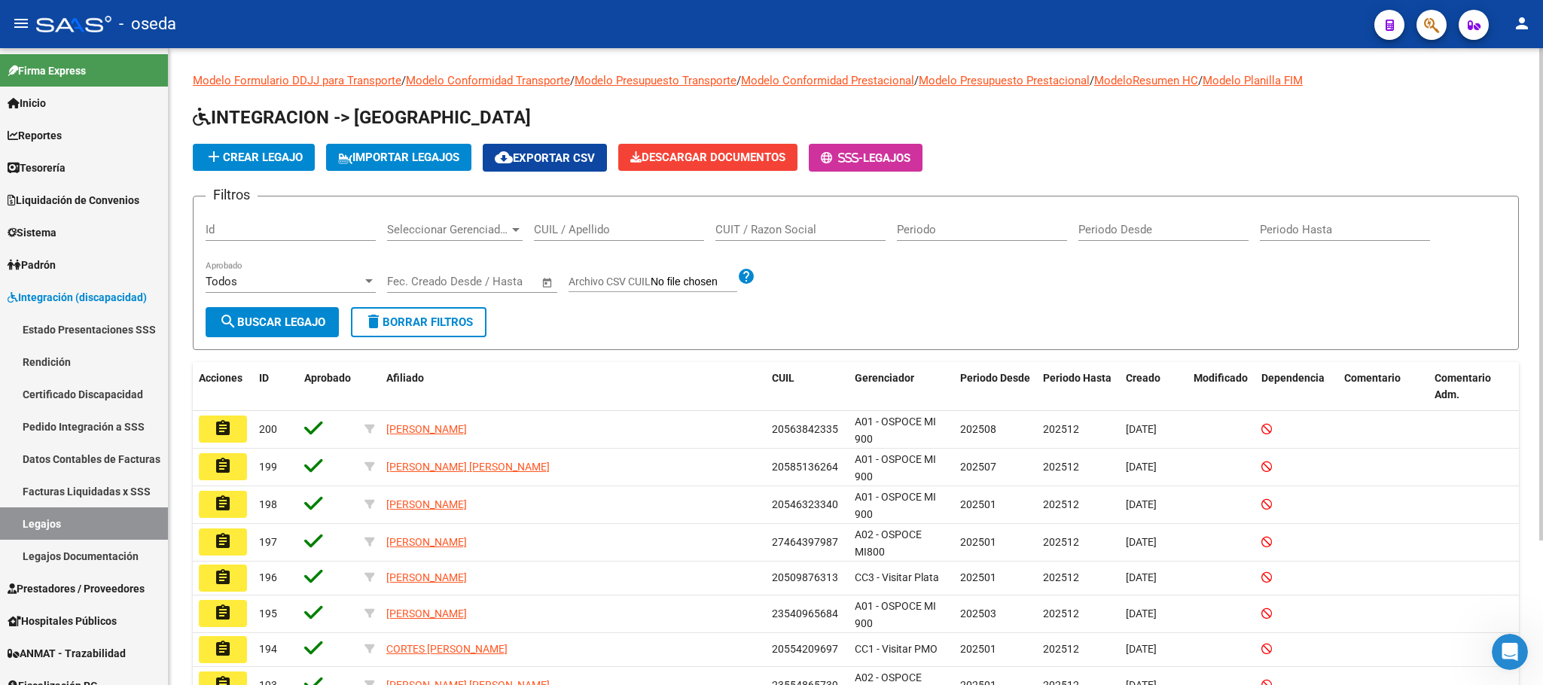
click at [578, 224] on input "CUIL / Apellido" at bounding box center [619, 230] width 170 height 14
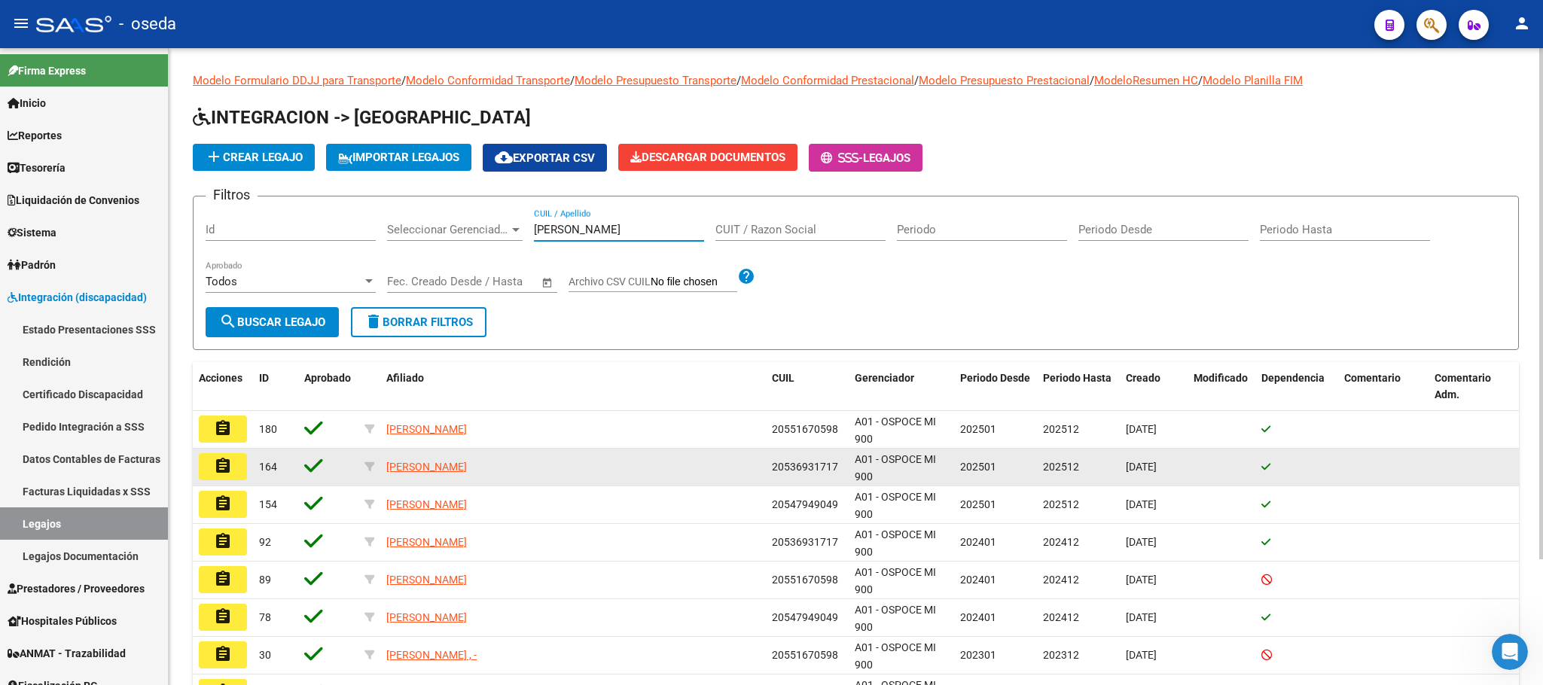
type input "[PERSON_NAME]"
click at [220, 473] on mat-icon "assignment" at bounding box center [223, 466] width 18 height 18
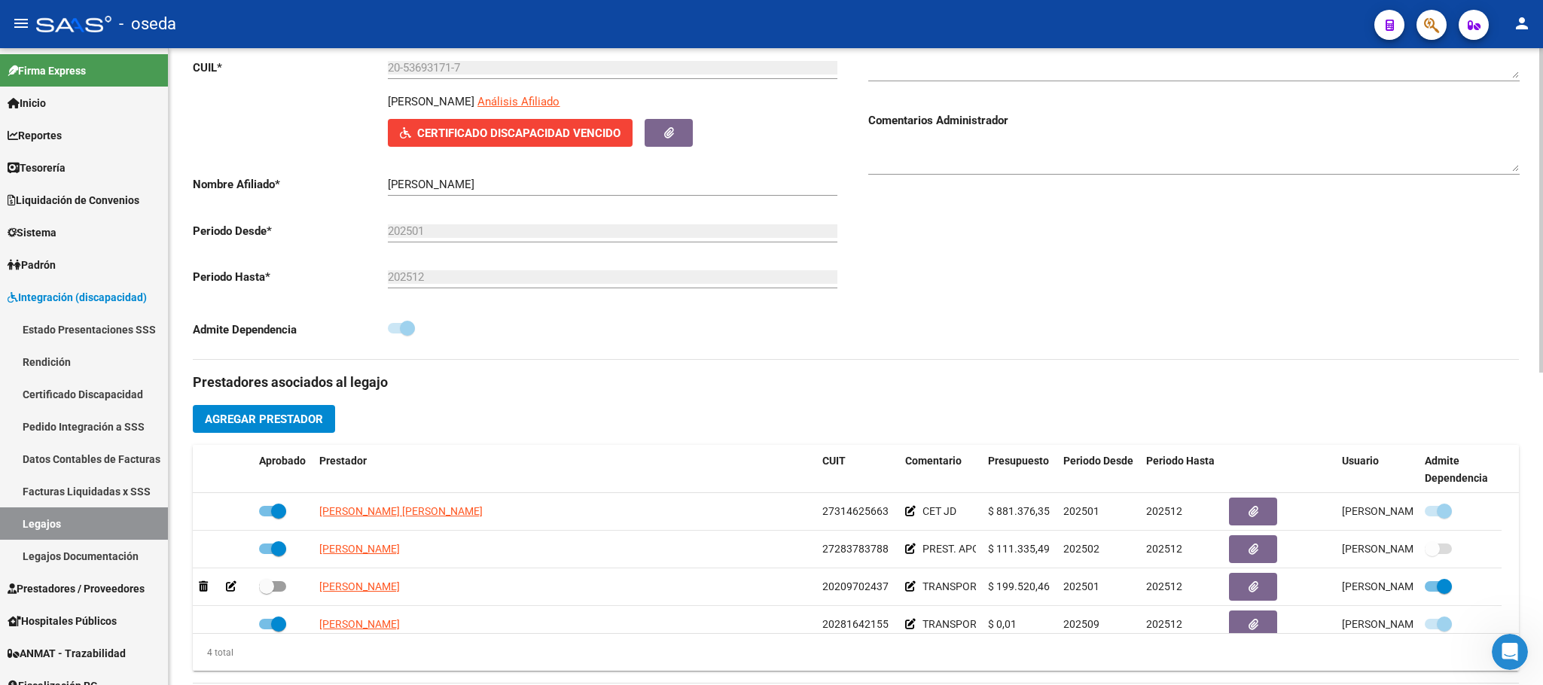
scroll to position [452, 0]
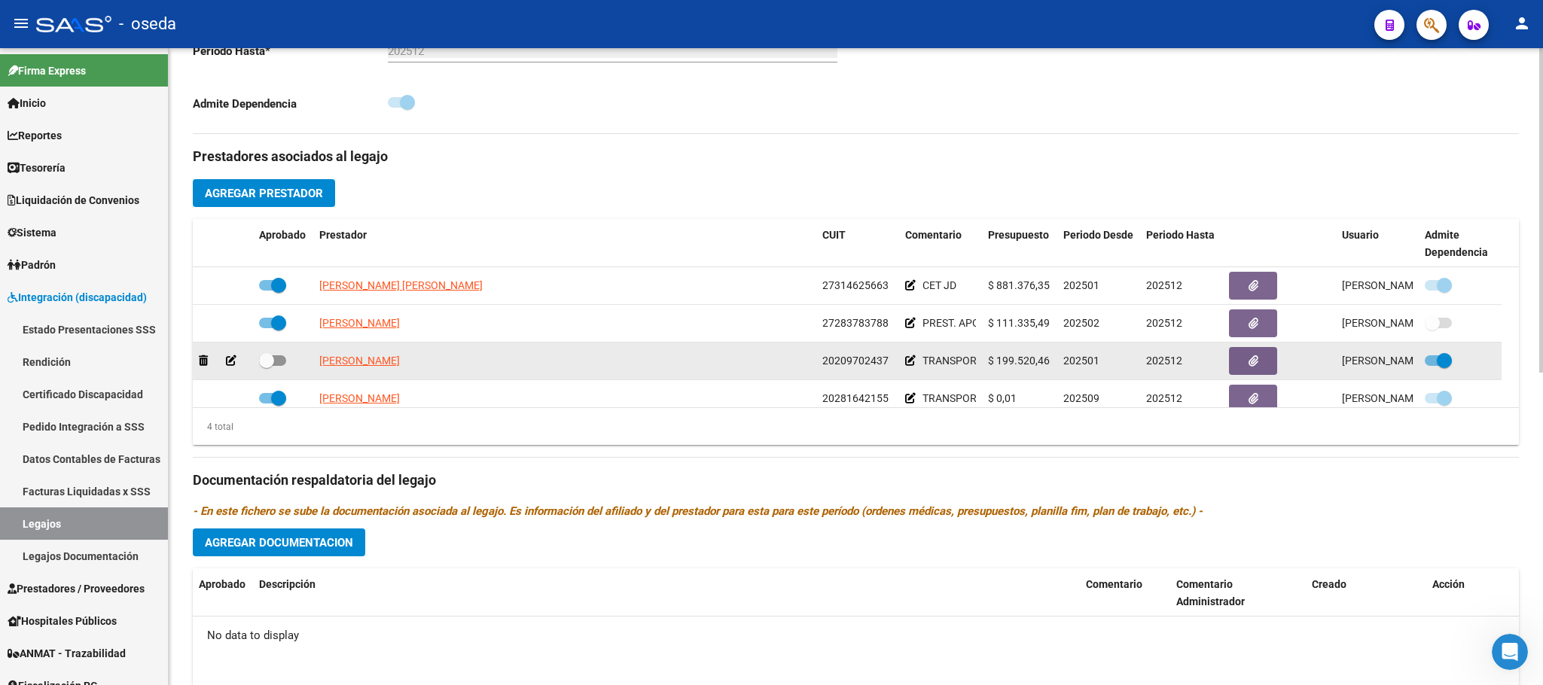
click at [267, 366] on span at bounding box center [266, 360] width 15 height 15
click at [267, 366] on input "checkbox" at bounding box center [266, 366] width 1 height 1
checkbox input "true"
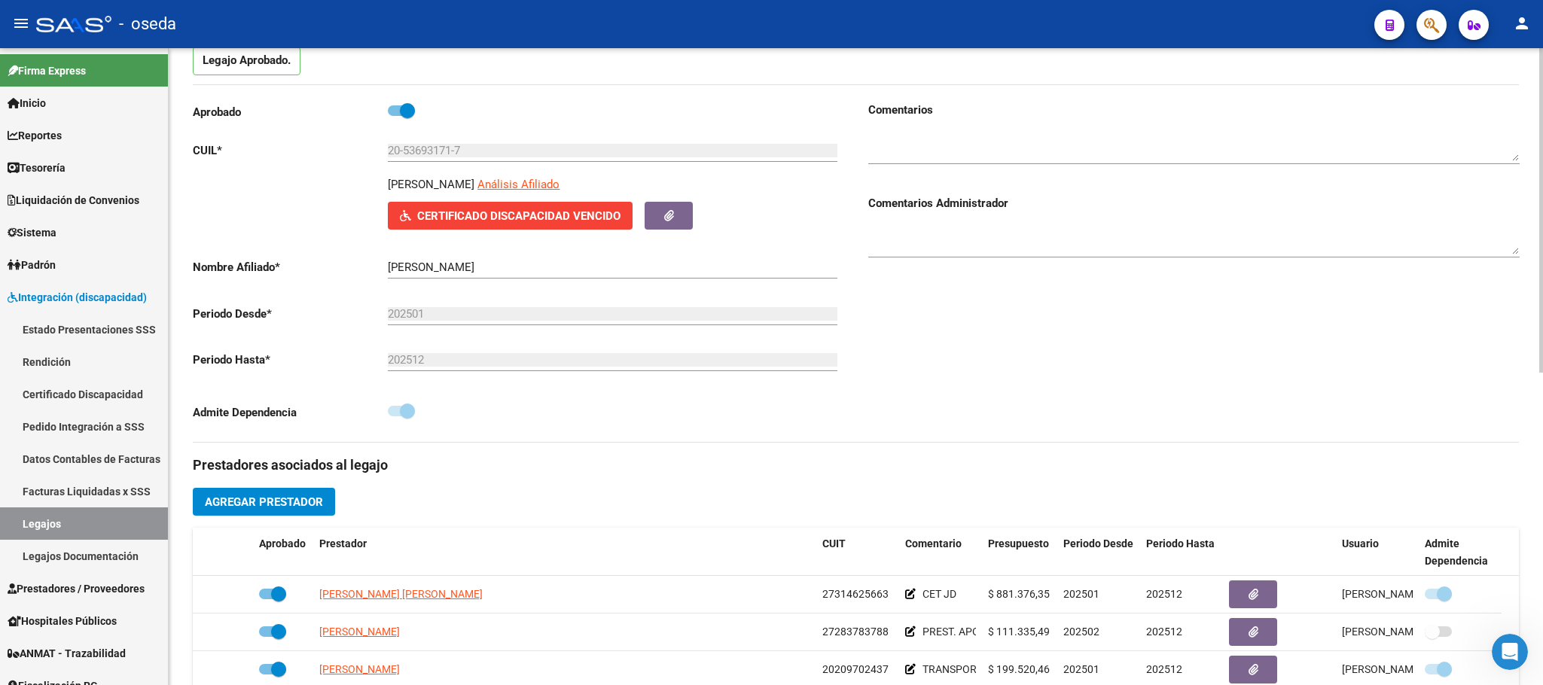
scroll to position [0, 0]
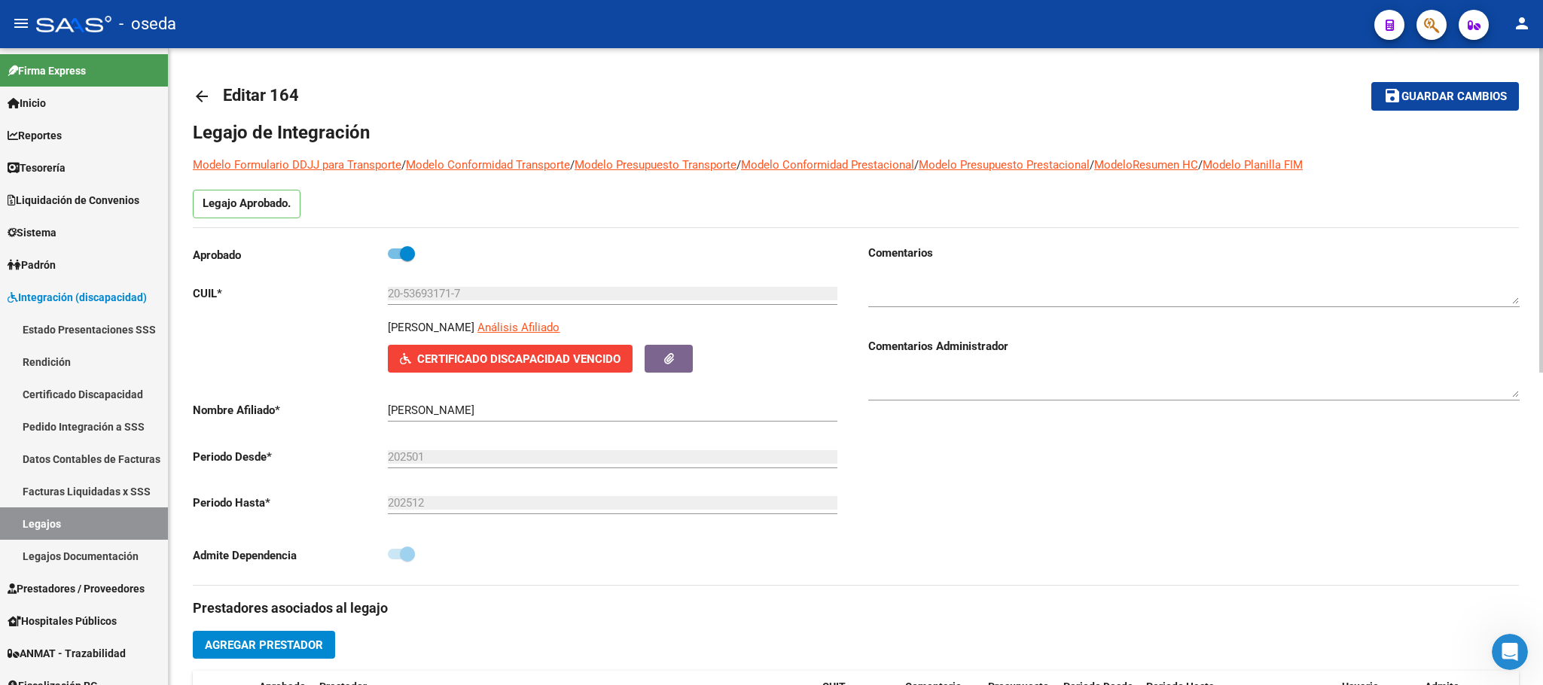
click at [1439, 102] on span "Guardar cambios" at bounding box center [1453, 97] width 105 height 14
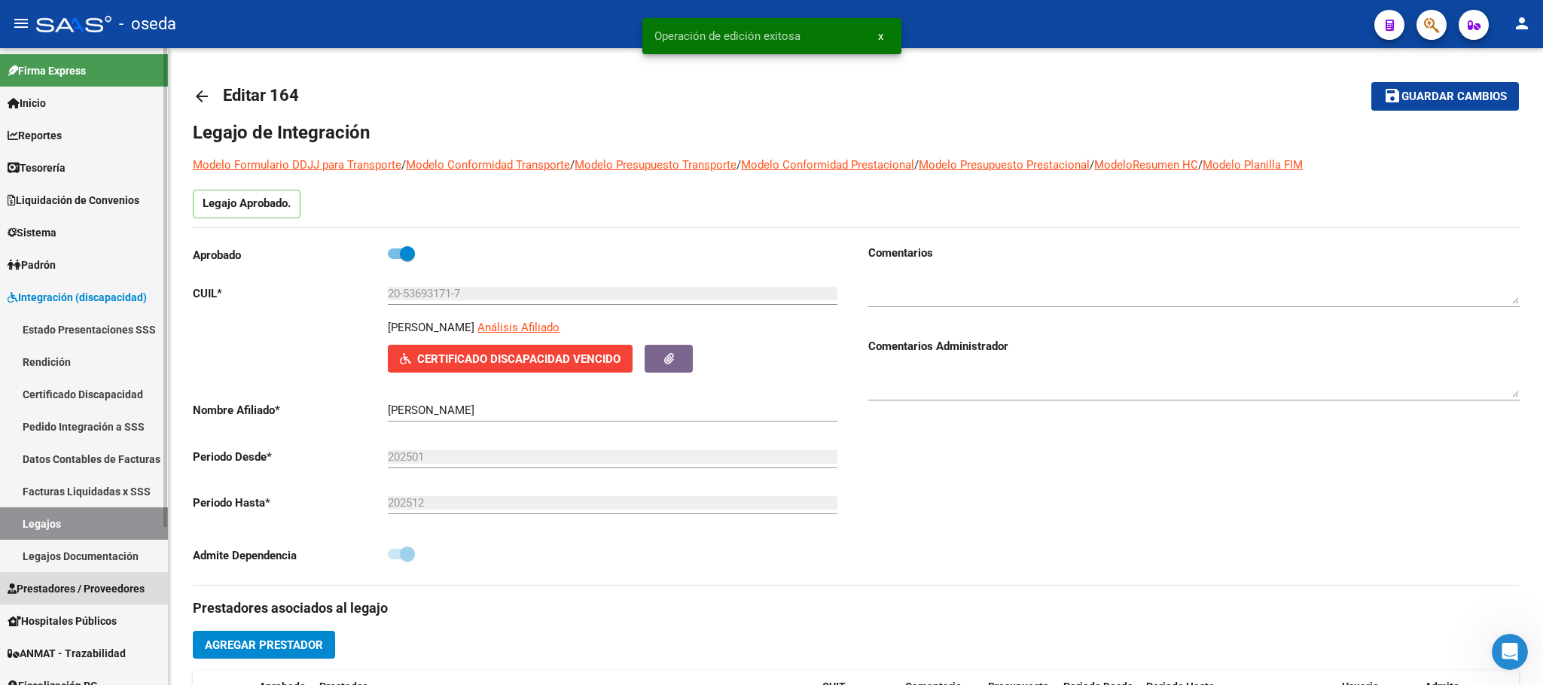
click at [90, 578] on link "Prestadores / Proveedores" at bounding box center [84, 588] width 168 height 32
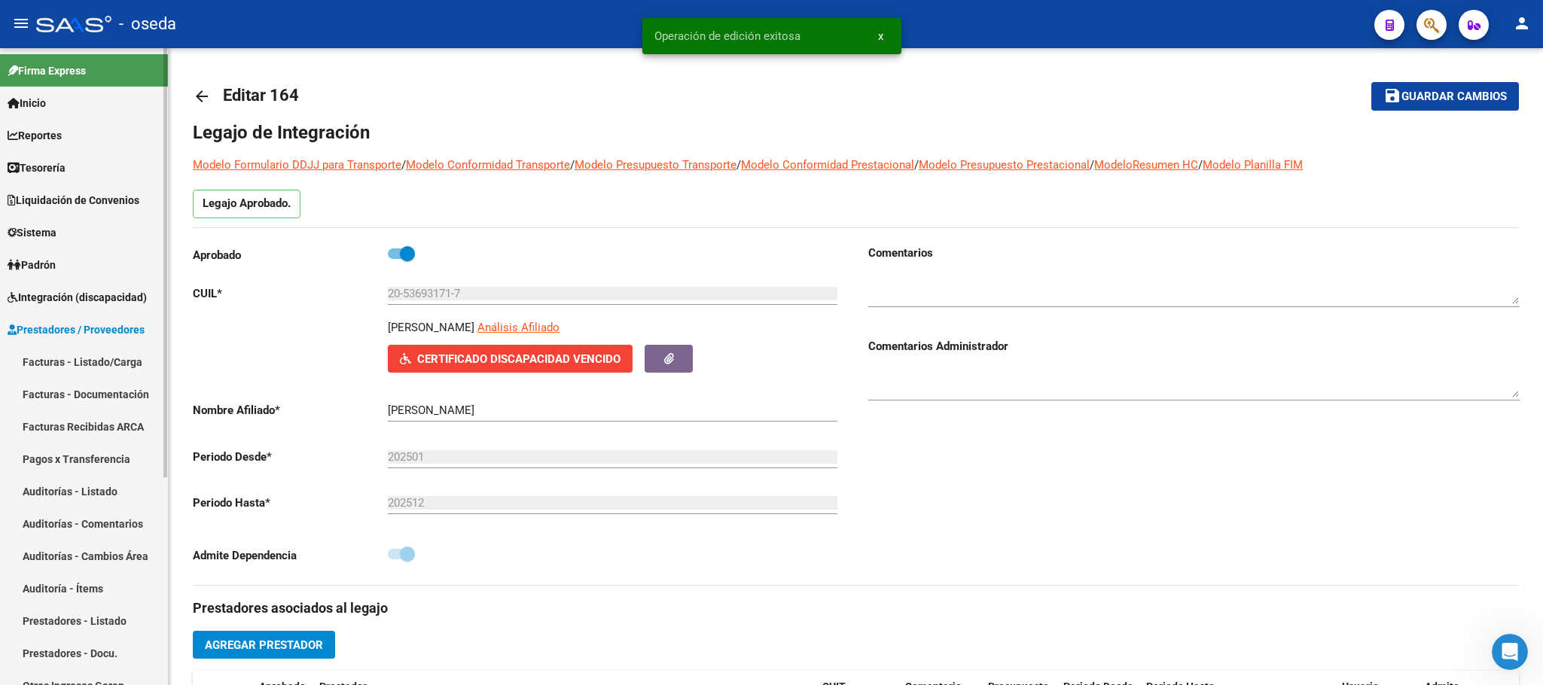
click at [84, 360] on link "Facturas - Listado/Carga" at bounding box center [84, 362] width 168 height 32
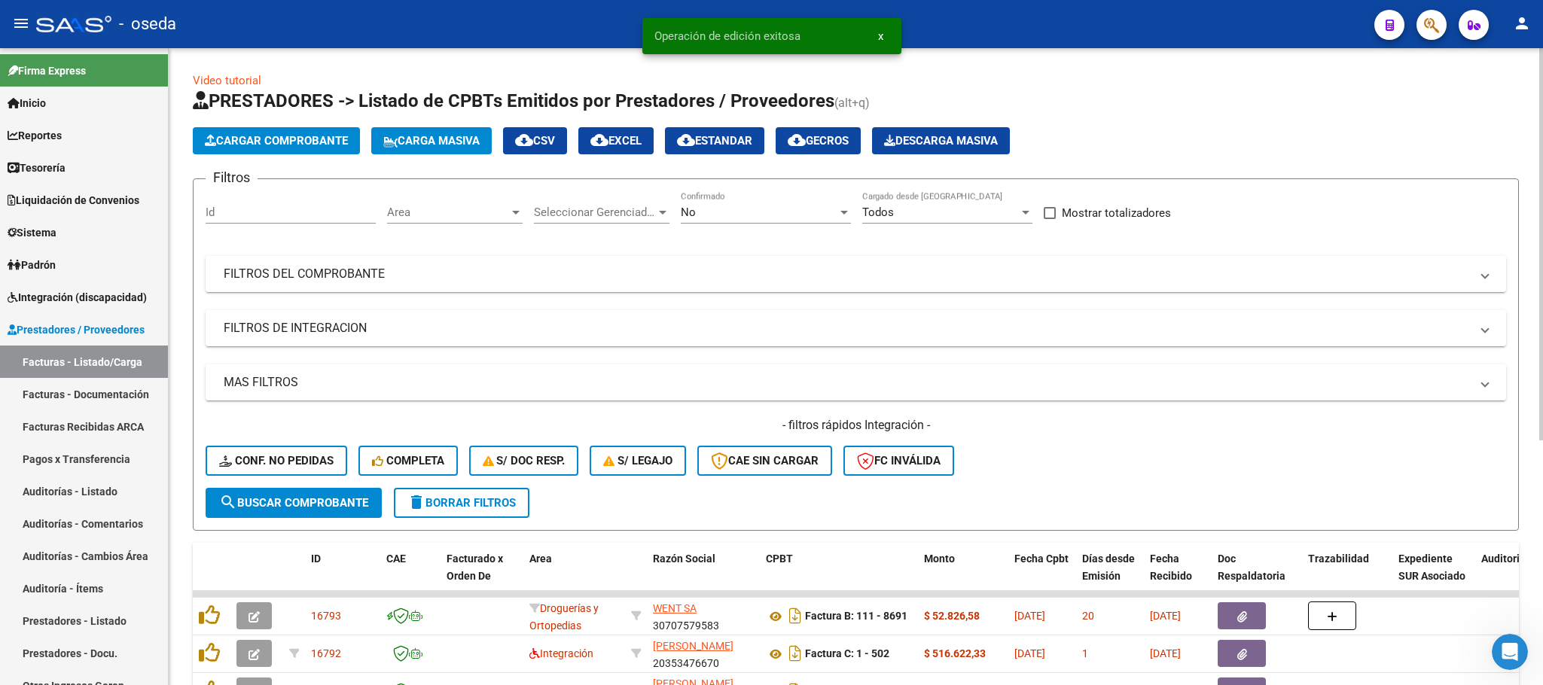
click at [629, 465] on span "S/ legajo" at bounding box center [637, 461] width 69 height 14
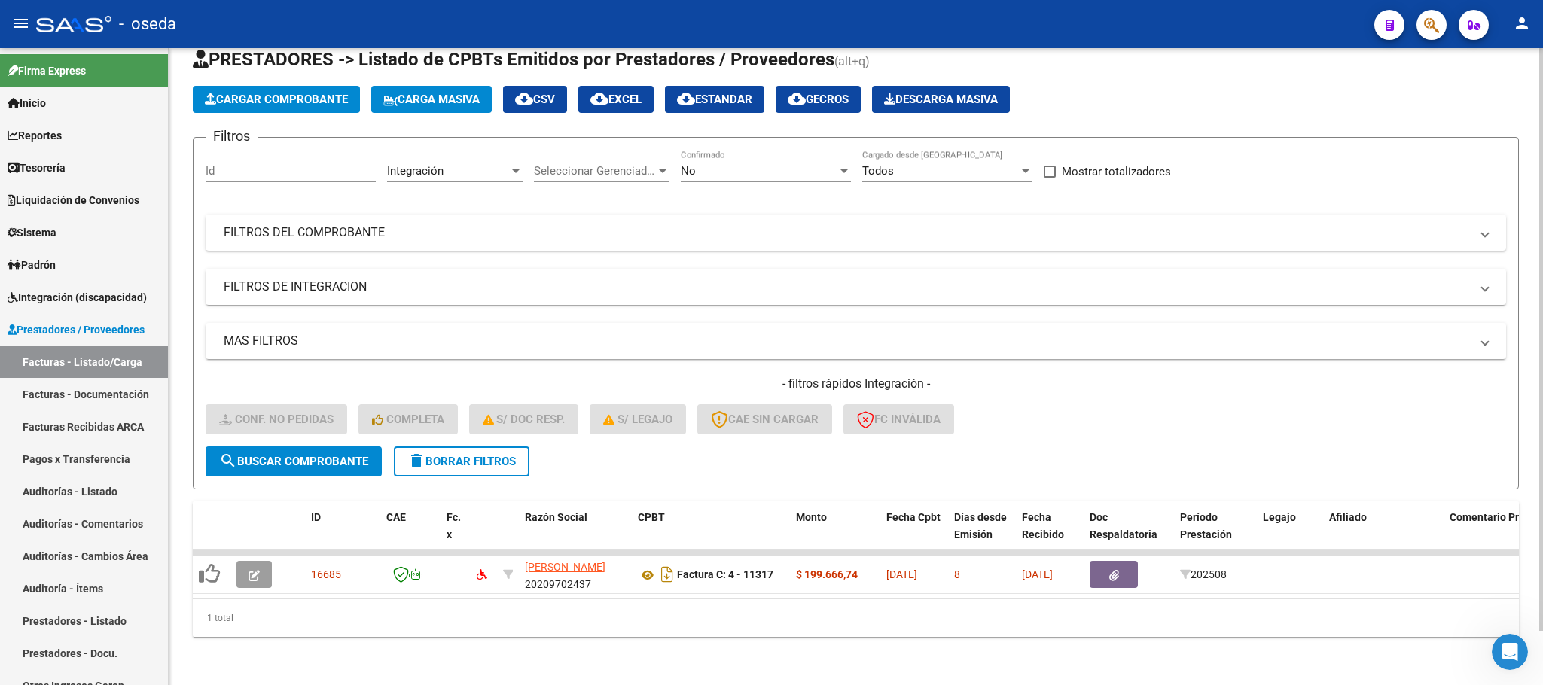
scroll to position [59, 0]
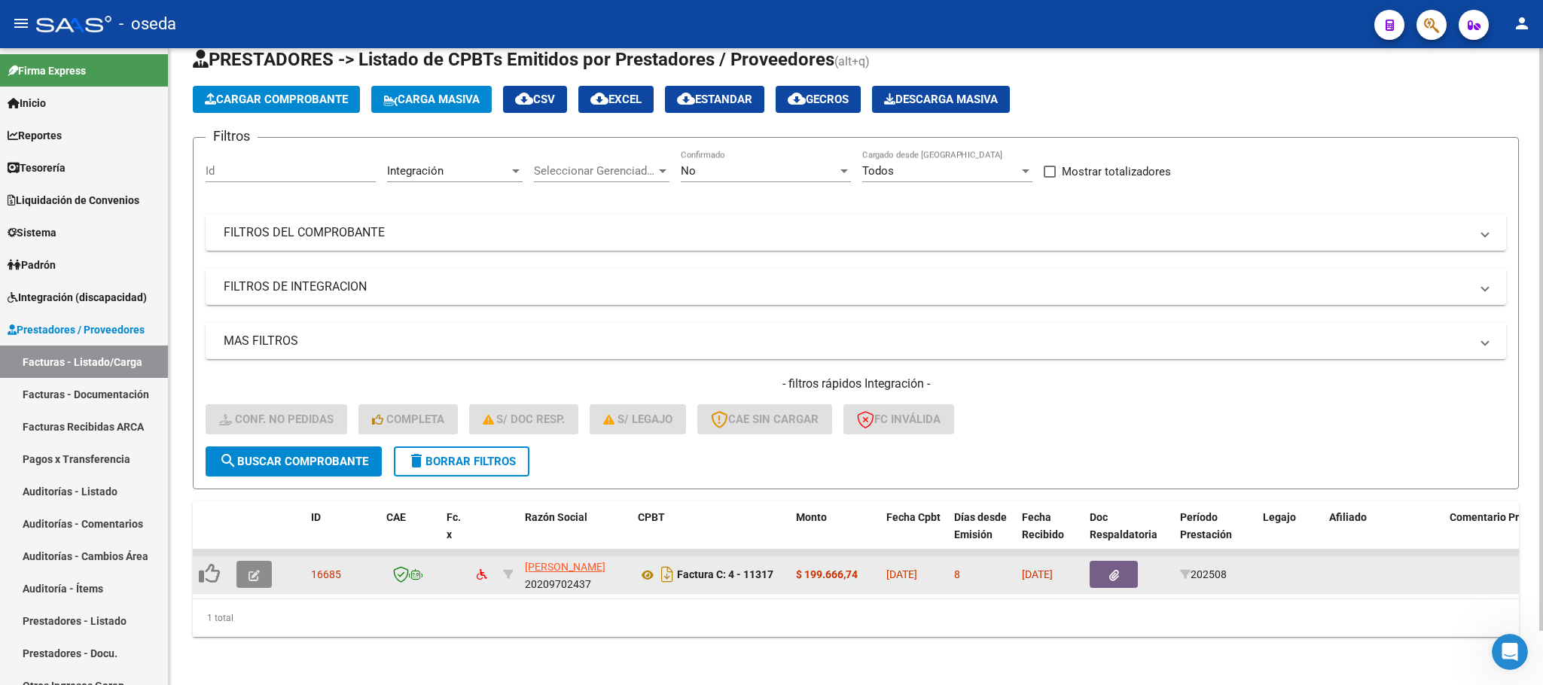
click at [238, 561] on button "button" at bounding box center [253, 574] width 35 height 27
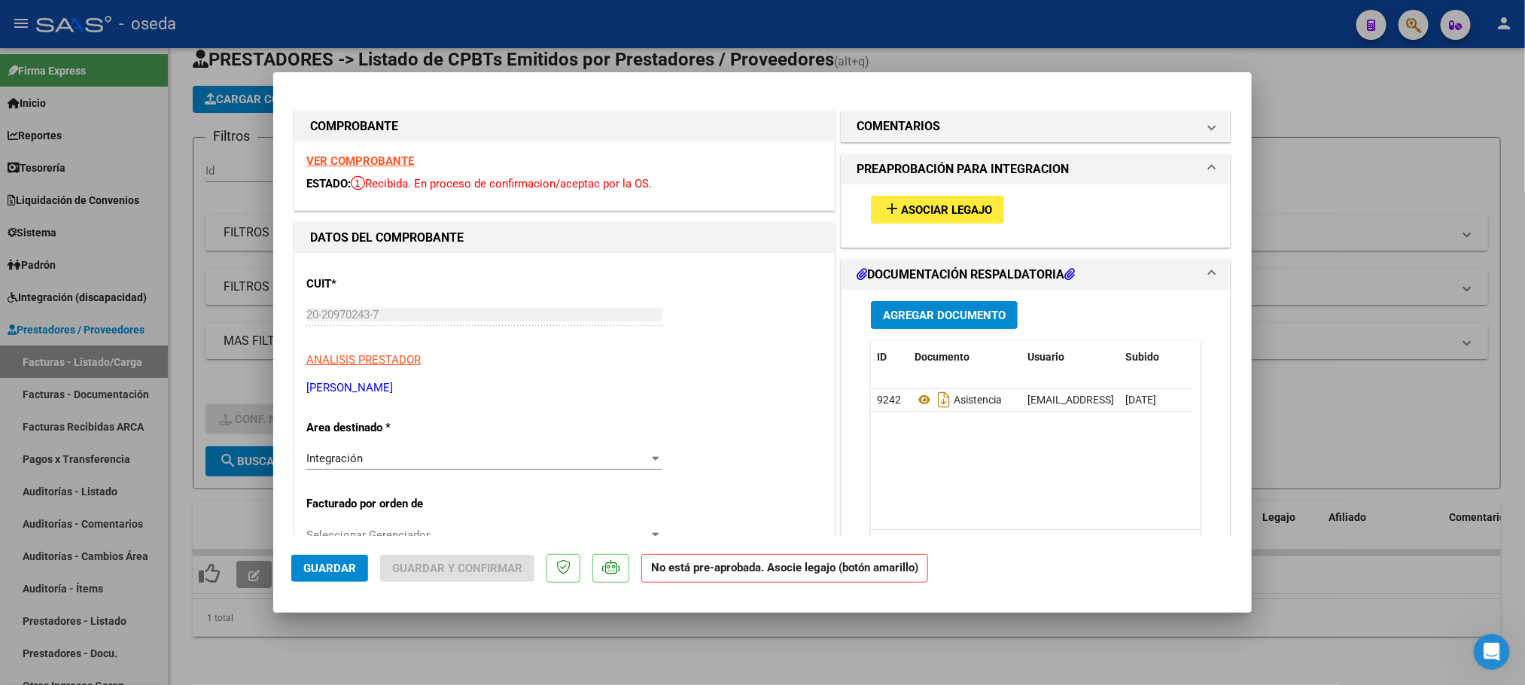
click at [958, 204] on span "Asociar Legajo" at bounding box center [946, 210] width 91 height 14
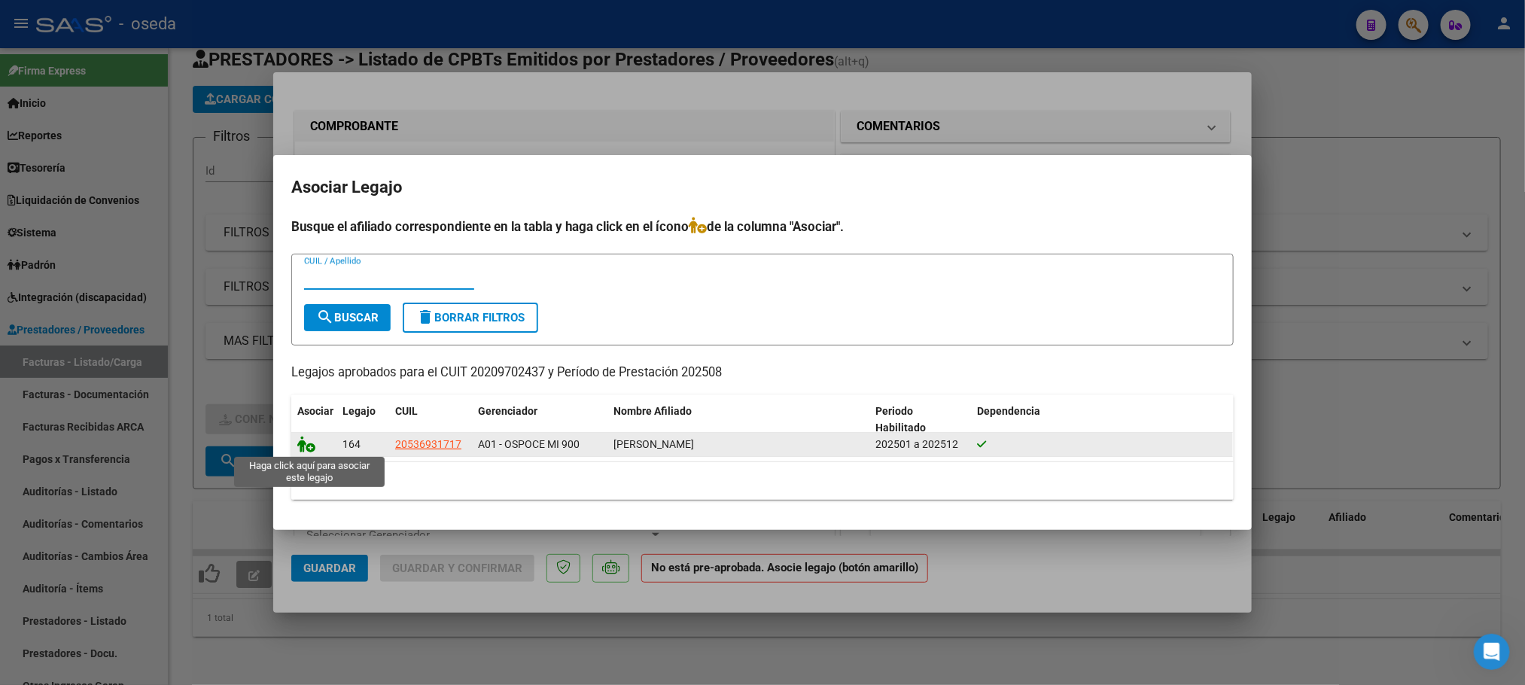
click at [307, 447] on icon at bounding box center [306, 444] width 18 height 17
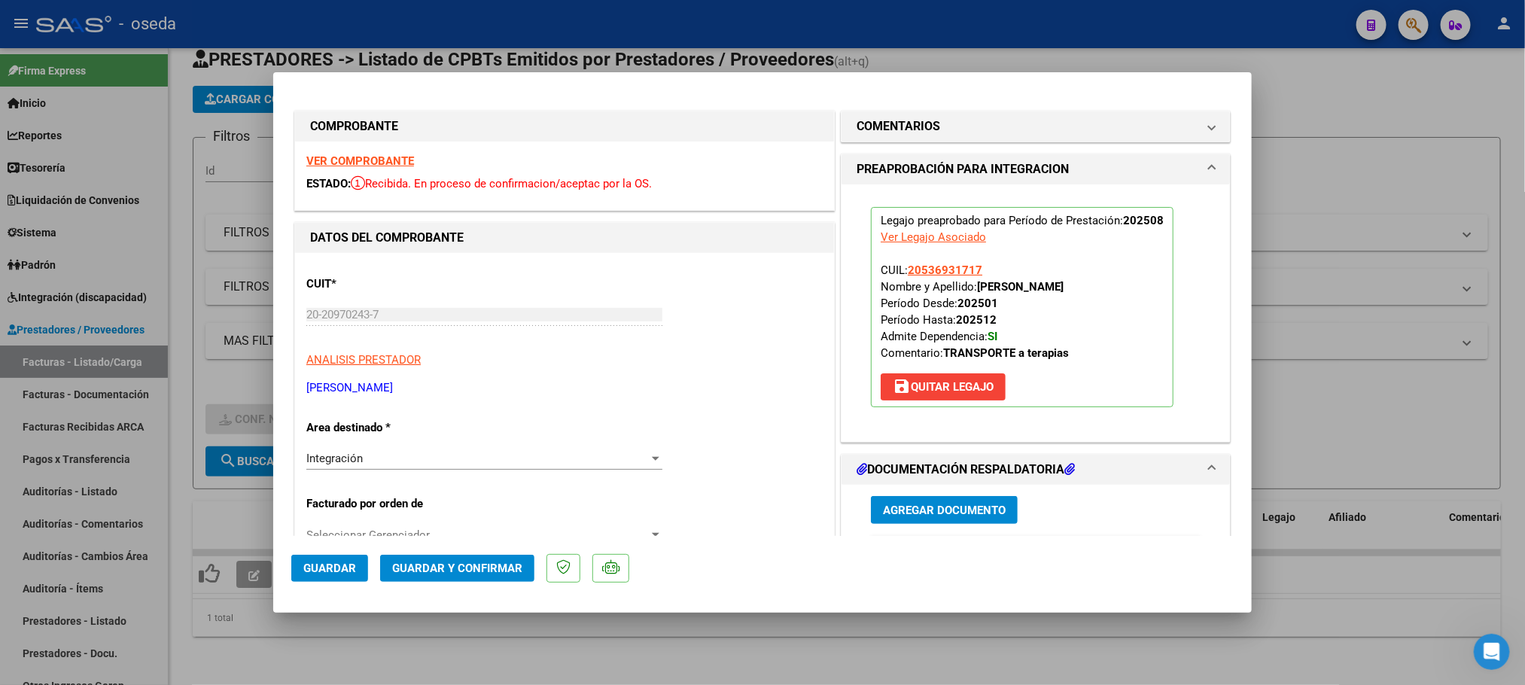
click at [351, 568] on span "Guardar" at bounding box center [329, 569] width 53 height 14
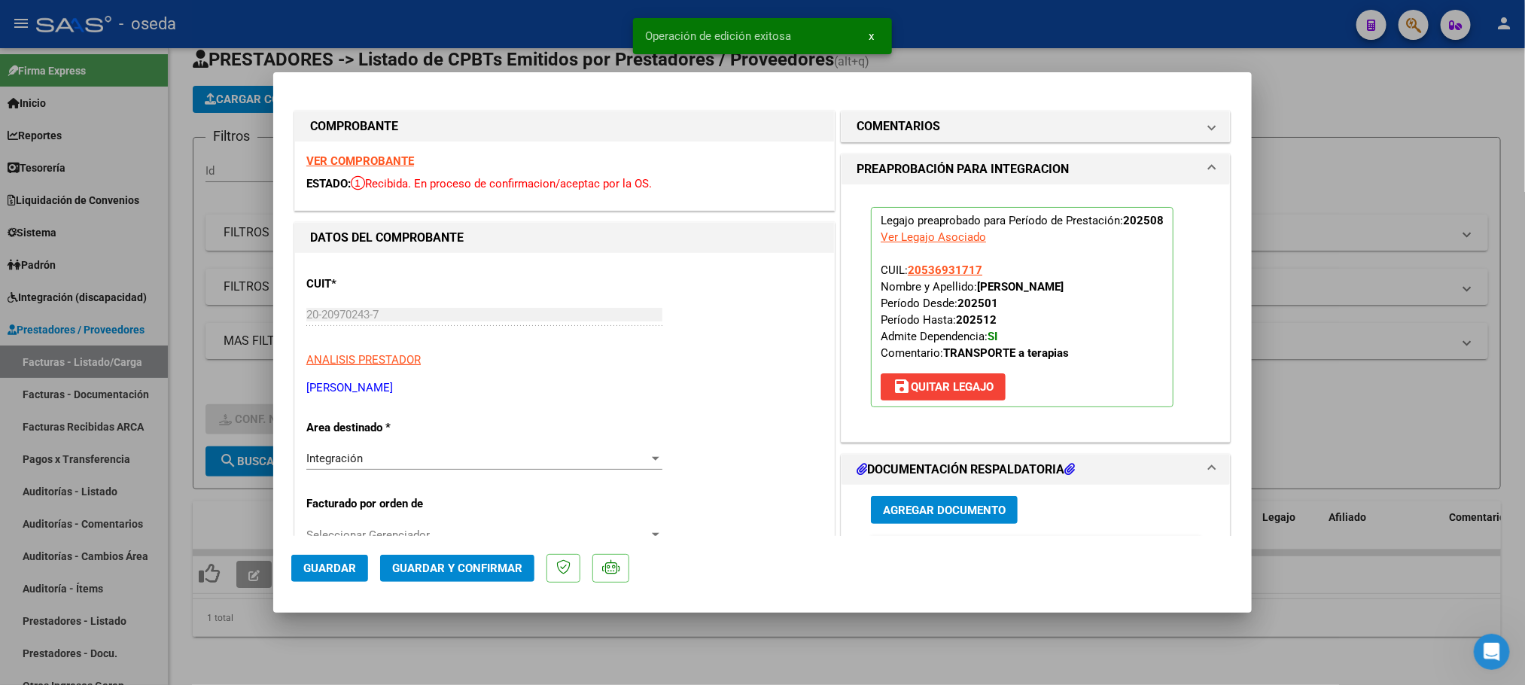
type input "$ 0,00"
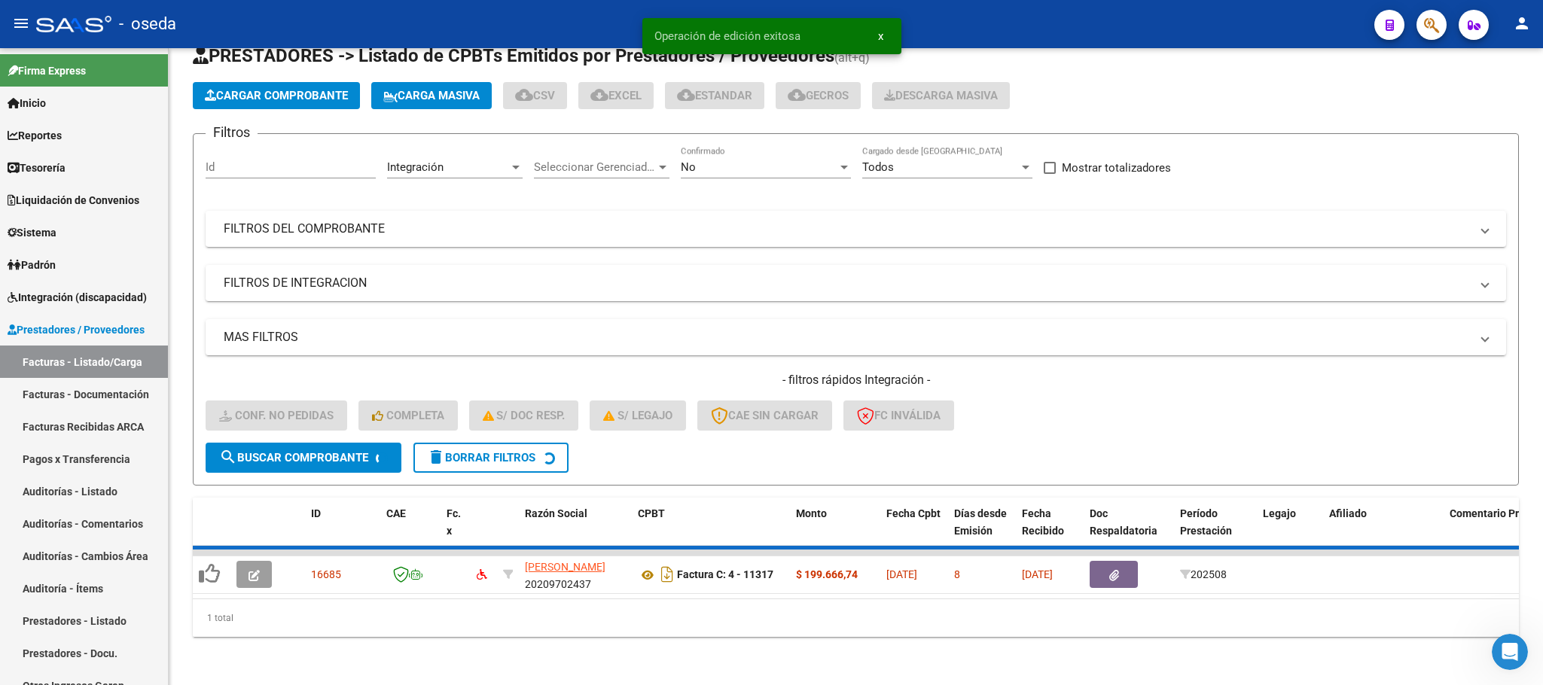
scroll to position [29, 0]
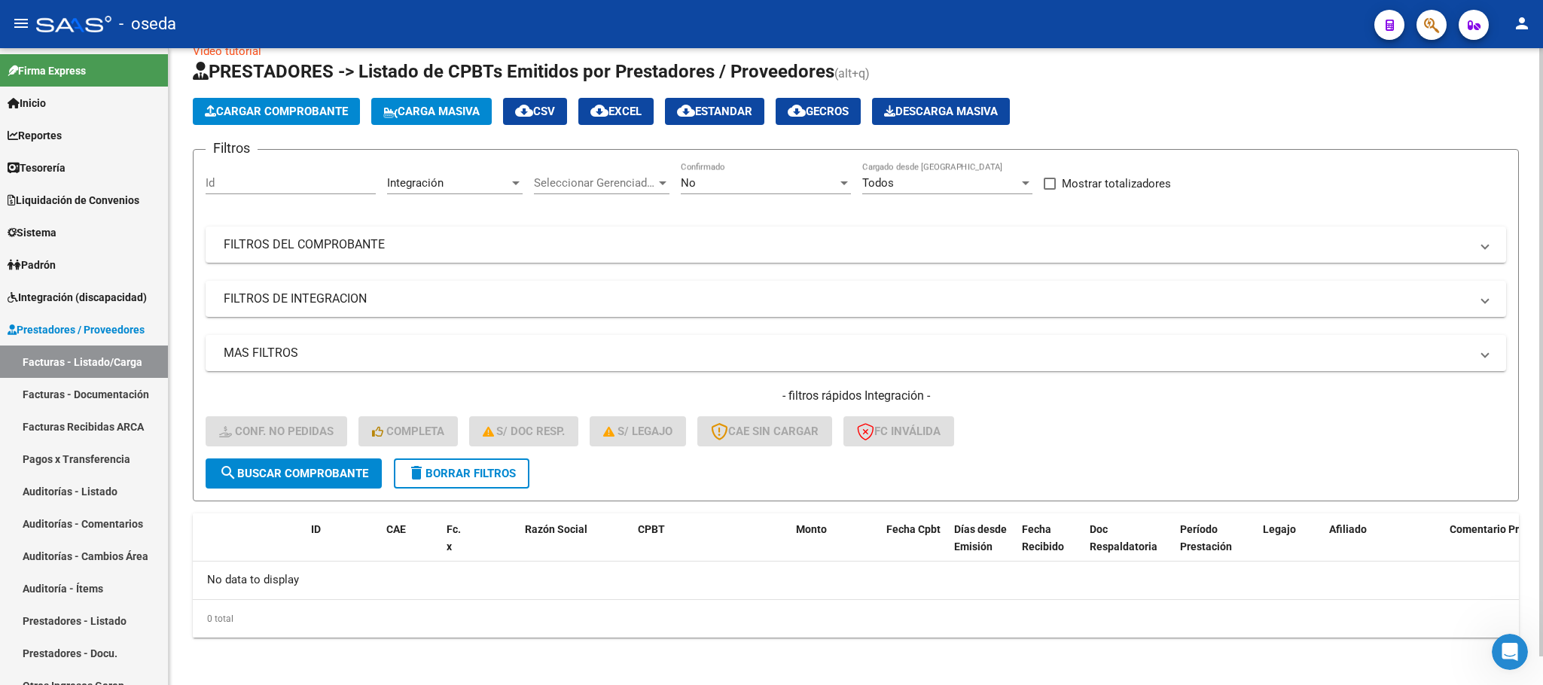
click at [450, 490] on form "Filtros Id Integración Area Seleccionar Gerenciador Seleccionar Gerenciador No …" at bounding box center [856, 325] width 1326 height 352
click at [490, 470] on span "delete Borrar Filtros" at bounding box center [461, 474] width 108 height 14
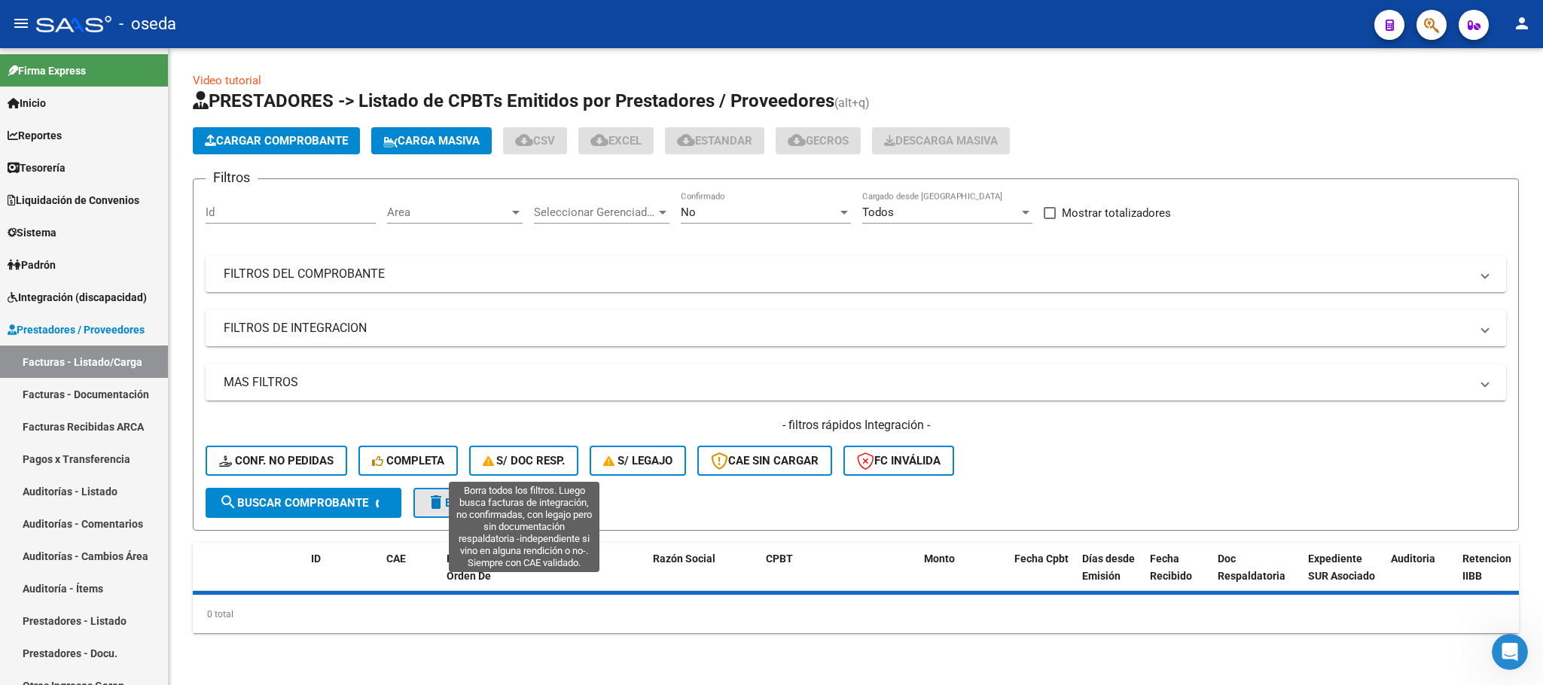
scroll to position [0, 0]
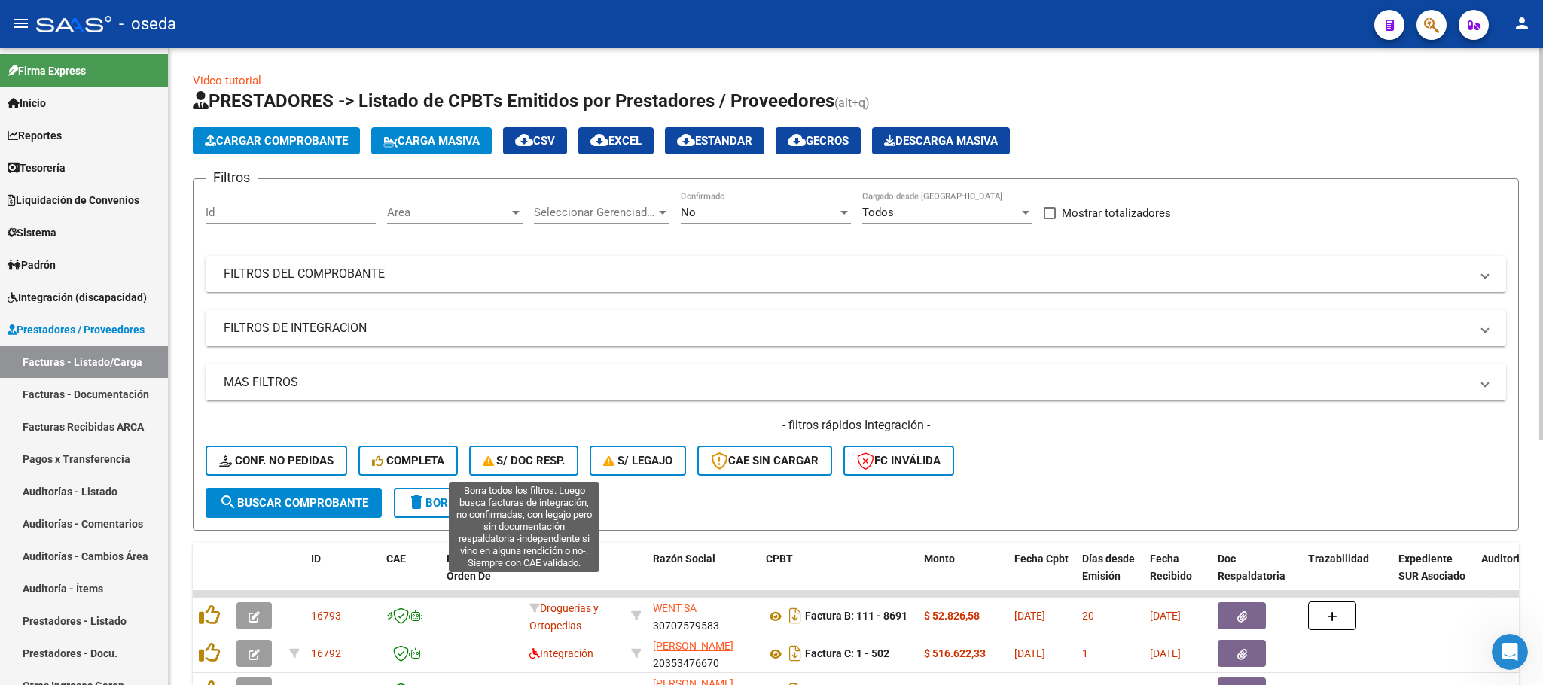
click at [524, 462] on span "S/ Doc Resp." at bounding box center [524, 461] width 83 height 14
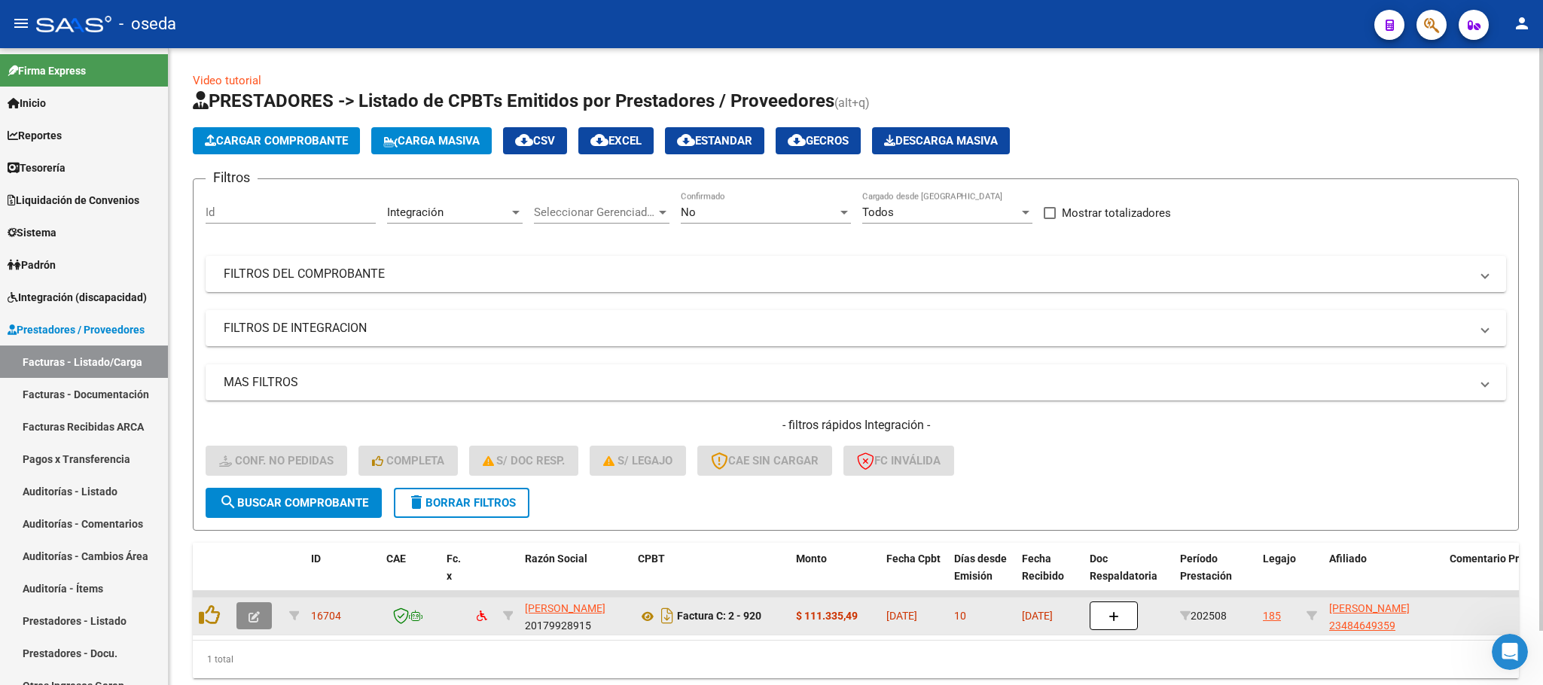
click at [248, 613] on icon "button" at bounding box center [253, 616] width 11 height 11
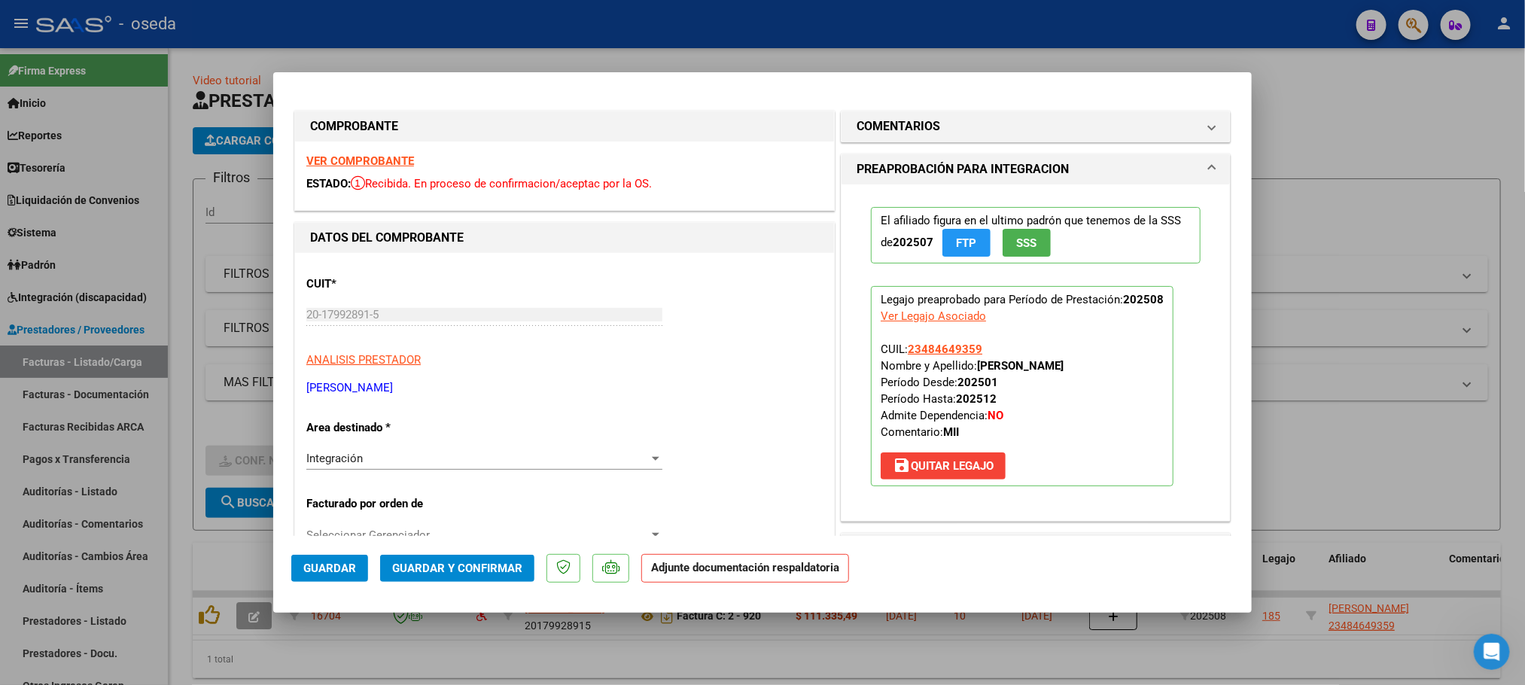
click at [387, 158] on strong "VER COMPROBANTE" at bounding box center [360, 161] width 108 height 14
